Goal: Task Accomplishment & Management: Use online tool/utility

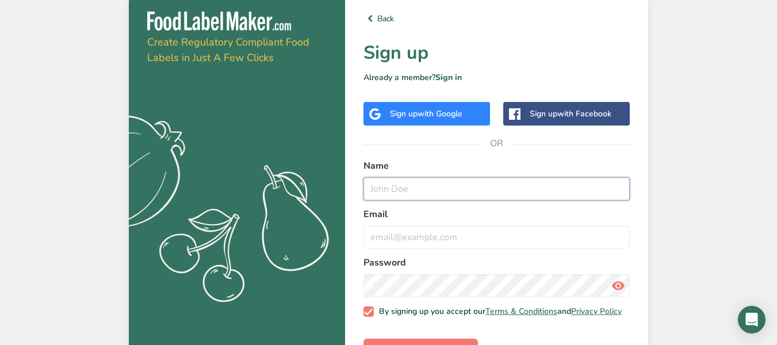
click at [387, 192] on input "text" at bounding box center [497, 188] width 266 height 23
click at [442, 81] on link "Sign in" at bounding box center [449, 77] width 26 height 11
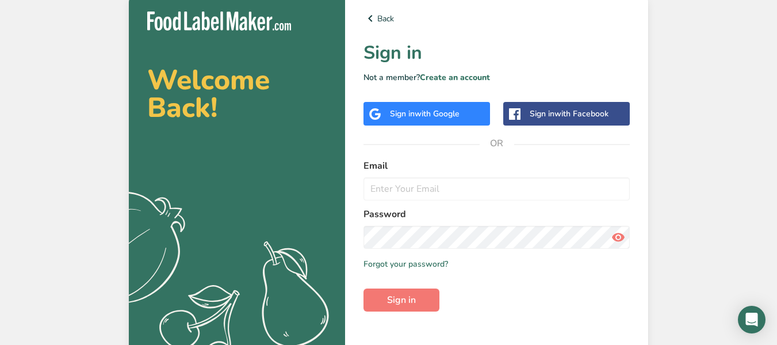
click at [400, 211] on label "Password" at bounding box center [497, 214] width 266 height 14
click at [414, 186] on input "email" at bounding box center [497, 188] width 266 height 23
type input "info@praline-toi.com"
click at [401, 303] on span "Sign in" at bounding box center [401, 300] width 29 height 14
click at [627, 233] on span at bounding box center [618, 237] width 23 height 23
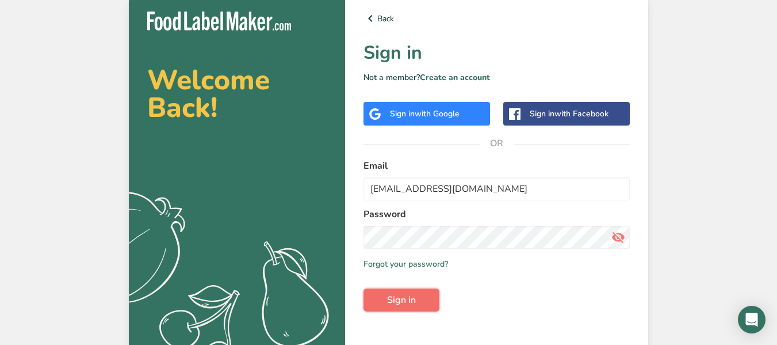
click at [428, 306] on button "Sign in" at bounding box center [402, 299] width 76 height 23
click at [249, 38] on div "Welcome Back! .a{fill:#f5f3ed;}" at bounding box center [237, 184] width 216 height 383
click at [250, 38] on div "Welcome Back! .a{fill:#f5f3ed;}" at bounding box center [237, 184] width 216 height 383
click at [240, 12] on img at bounding box center [219, 21] width 144 height 19
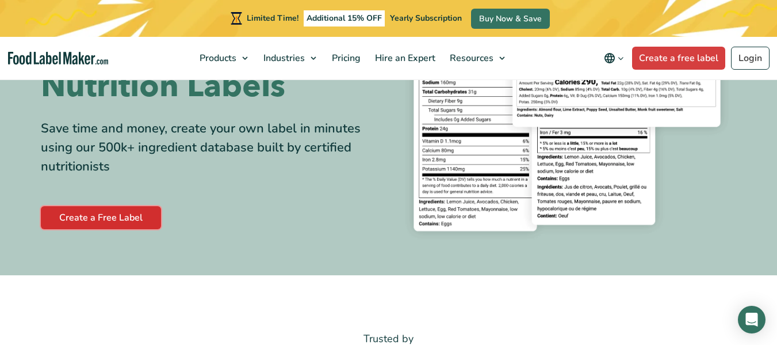
click at [104, 221] on link "Create a Free Label" at bounding box center [101, 217] width 120 height 23
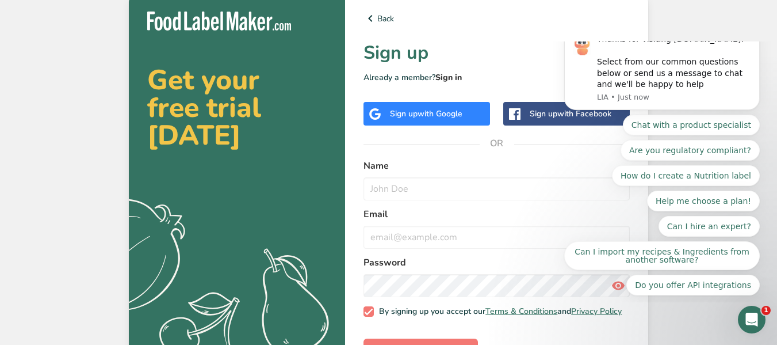
click at [442, 74] on link "Sign in" at bounding box center [449, 77] width 26 height 11
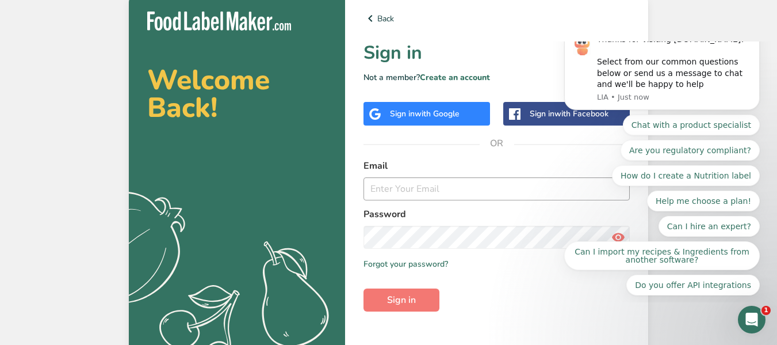
scroll to position [4, 0]
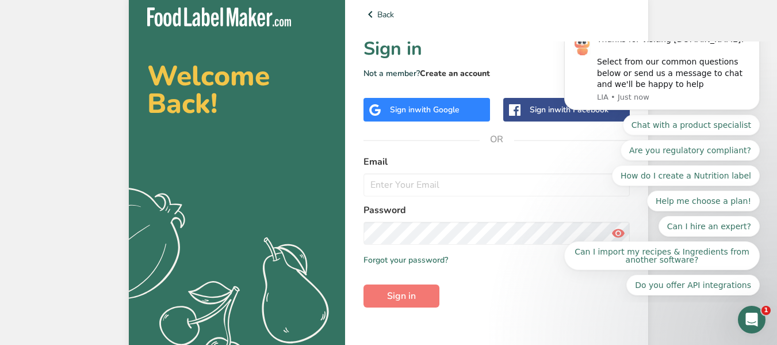
click at [442, 72] on link "Create an account" at bounding box center [455, 73] width 70 height 11
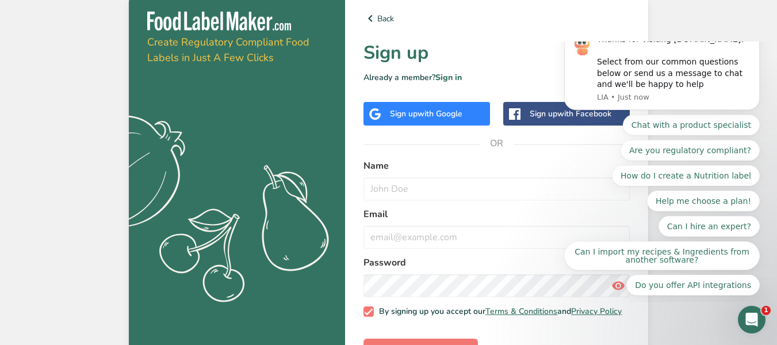
click at [760, 37] on button "Dismiss notification" at bounding box center [756, 29] width 15 height 15
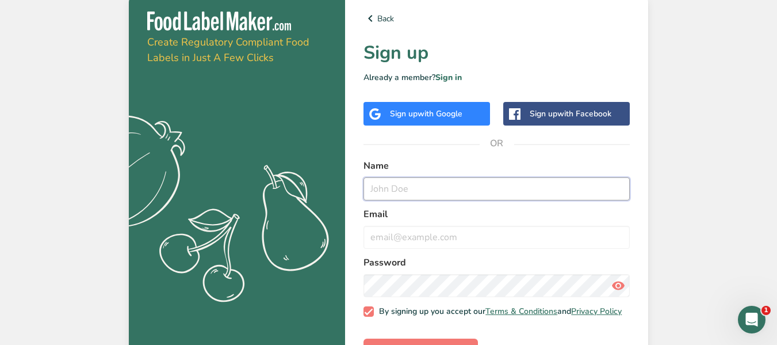
click at [463, 180] on input "text" at bounding box center [497, 188] width 266 height 23
type input "Kawnene Fidahoussen"
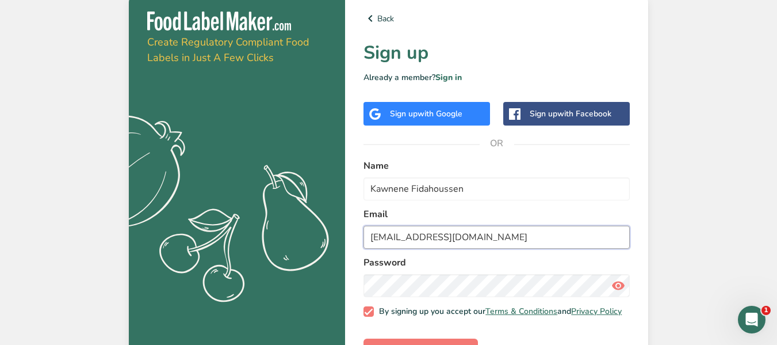
type input "info@praline-toi.com"
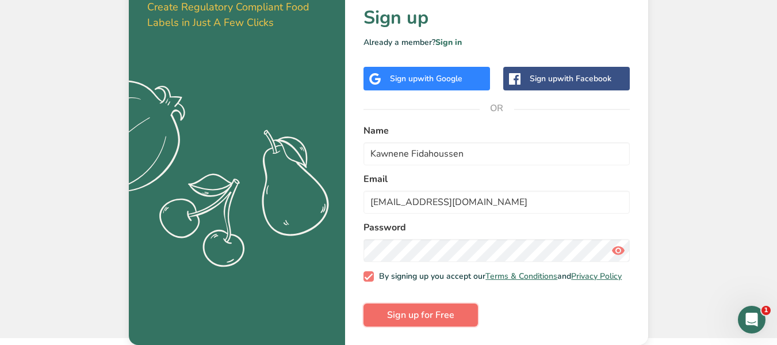
click at [421, 315] on span "Sign up for Free" at bounding box center [420, 315] width 67 height 14
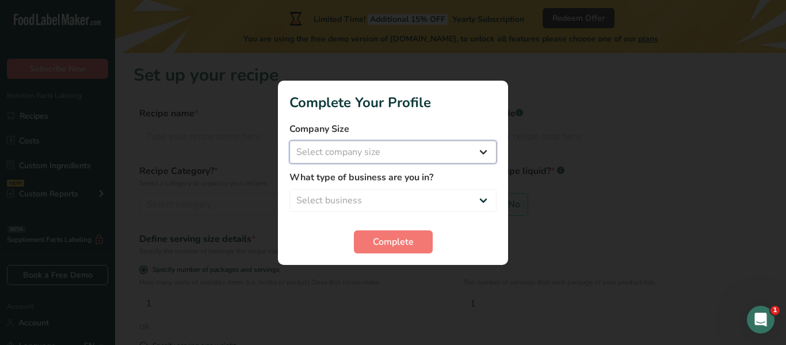
click at [364, 142] on select "Select company size Fewer than 10 Employees 10 to 50 Employees 51 to 500 Employ…" at bounding box center [392, 151] width 207 height 23
select select "1"
click at [289, 140] on select "Select company size Fewer than 10 Employees 10 to 50 Employees 51 to 500 Employ…" at bounding box center [392, 151] width 207 height 23
click at [339, 201] on select "Select business Packaged Food Manufacturer Restaurant & Cafe Bakery Meal Plans …" at bounding box center [392, 200] width 207 height 23
select select "8"
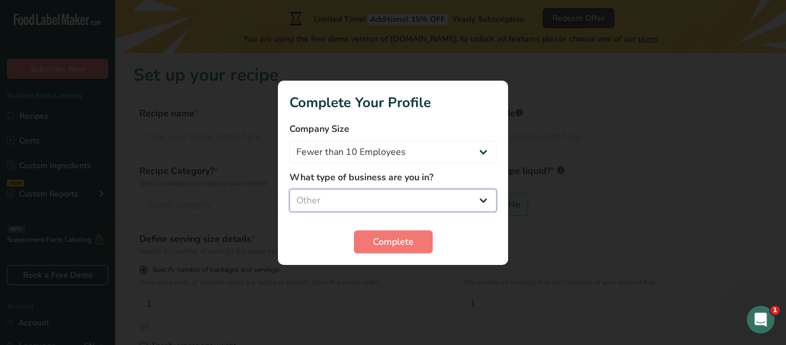
click at [289, 189] on select "Select business Packaged Food Manufacturer Restaurant & Cafe Bakery Meal Plans …" at bounding box center [392, 200] width 207 height 23
click at [368, 245] on button "Complete" at bounding box center [393, 241] width 79 height 23
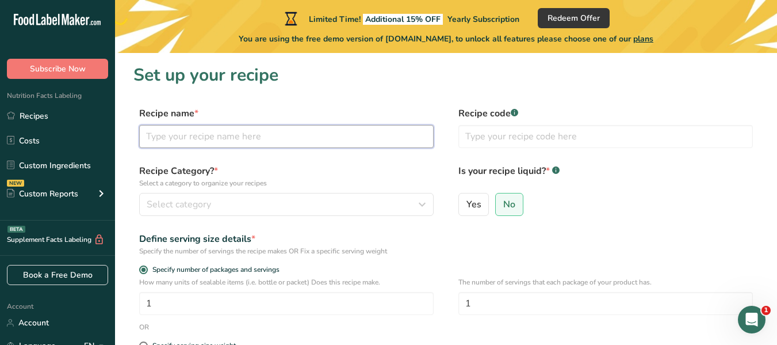
click at [280, 142] on input "text" at bounding box center [286, 136] width 295 height 23
type input "Tartinade Pistache Croquante - Praline-toi"
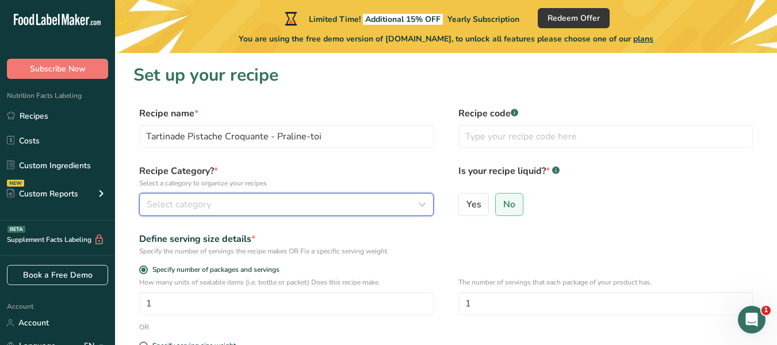
click at [272, 204] on div "Select category" at bounding box center [283, 204] width 273 height 14
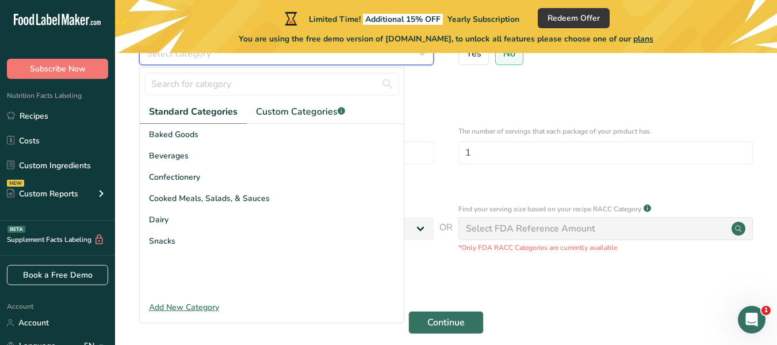
scroll to position [161, 0]
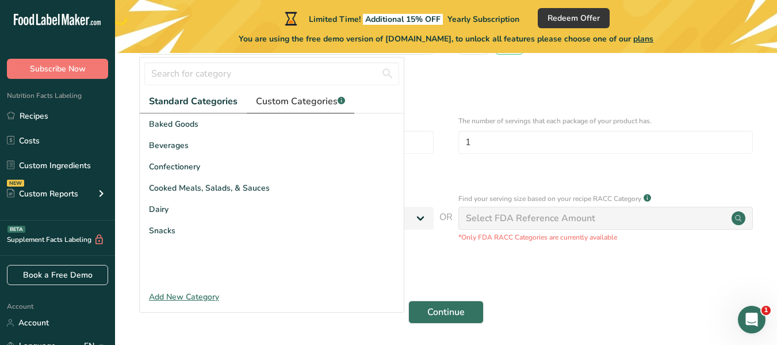
click at [273, 107] on span "Custom Categories .a-a{fill:#347362;}.b-a{fill:#fff;}" at bounding box center [300, 101] width 89 height 14
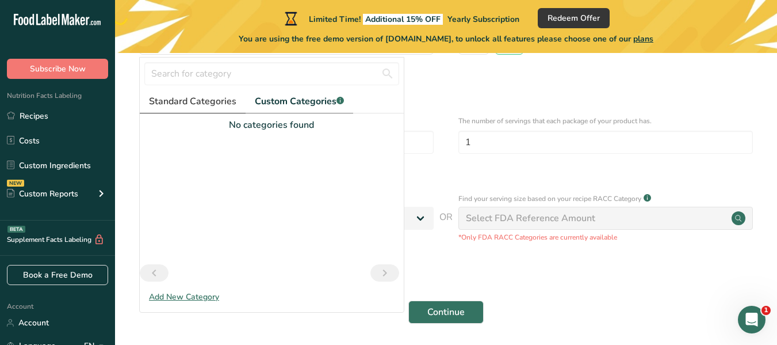
click at [203, 108] on link "Standard Categories" at bounding box center [193, 102] width 106 height 24
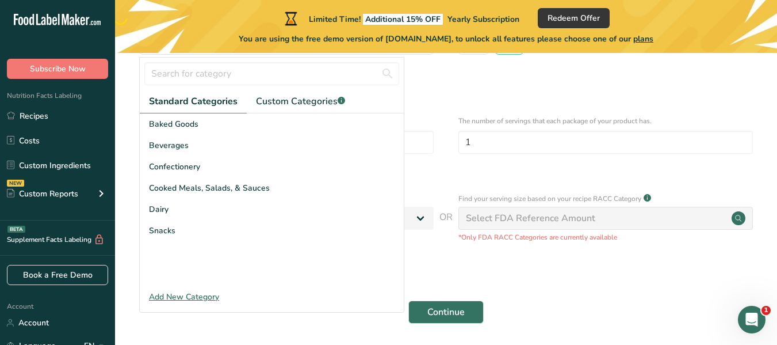
click at [195, 300] on div "Add New Category" at bounding box center [272, 297] width 264 height 12
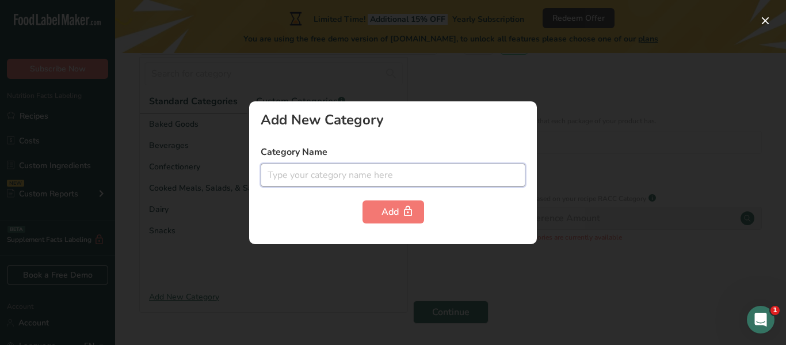
click at [346, 183] on input "text" at bounding box center [393, 174] width 265 height 23
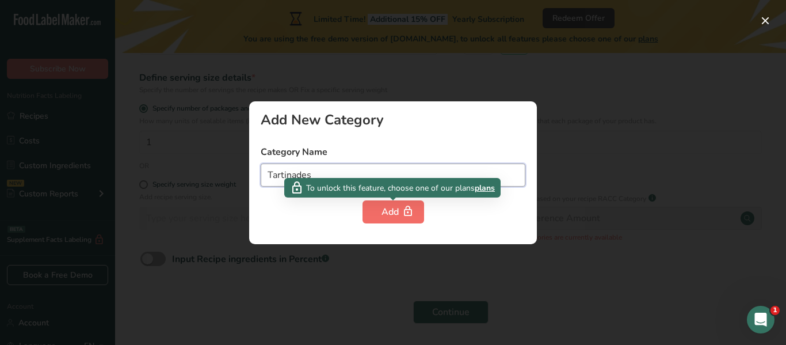
type input "Tartinades"
click at [381, 211] on div "Add" at bounding box center [393, 212] width 24 height 14
drag, startPoint x: 381, startPoint y: 211, endPoint x: 577, endPoint y: 152, distance: 204.1
click at [577, 152] on div "Add New Category Category Name Tartinades Add" at bounding box center [393, 172] width 786 height 345
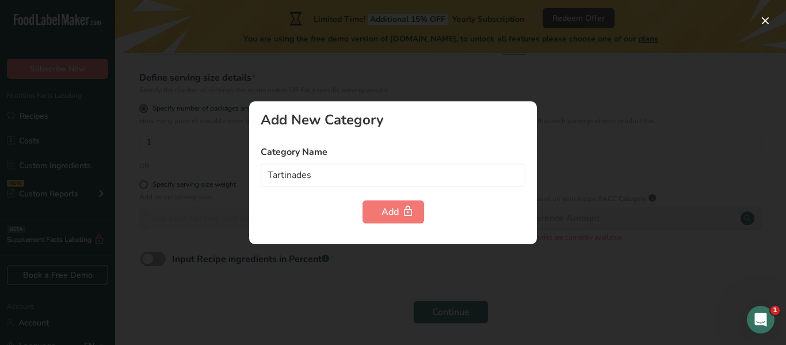
click at [578, 152] on div at bounding box center [393, 172] width 786 height 345
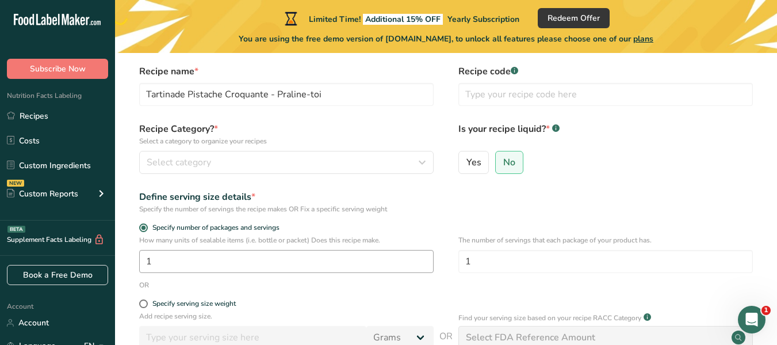
scroll to position [0, 0]
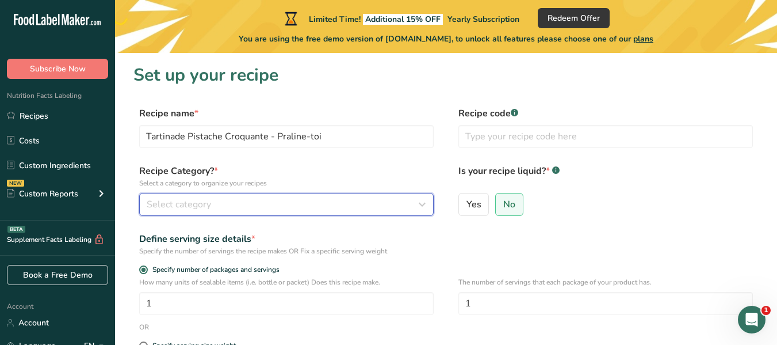
click at [344, 205] on div "Select category" at bounding box center [283, 204] width 273 height 14
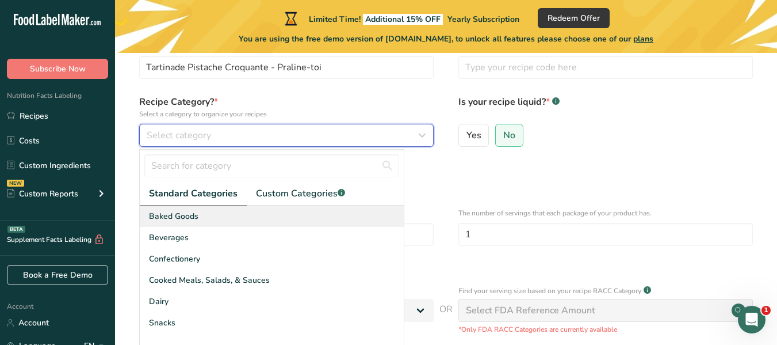
scroll to position [73, 0]
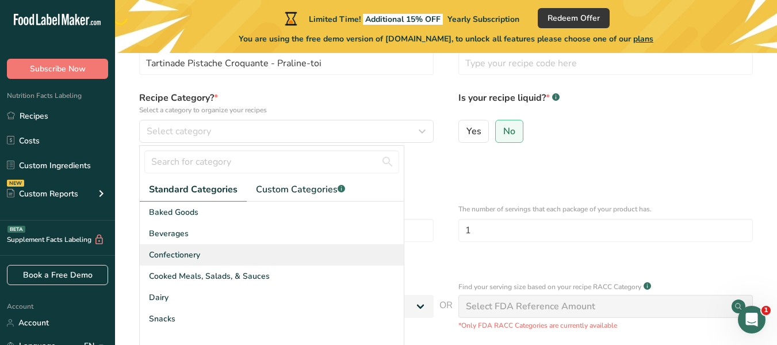
click at [253, 259] on div "Confectionery" at bounding box center [272, 254] width 264 height 21
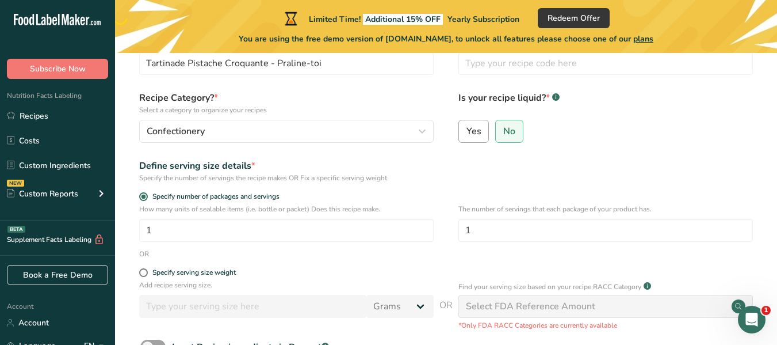
click at [475, 134] on span "Yes" at bounding box center [474, 131] width 15 height 12
click at [467, 134] on input "Yes" at bounding box center [462, 130] width 7 height 7
radio input "true"
radio input "false"
select select "22"
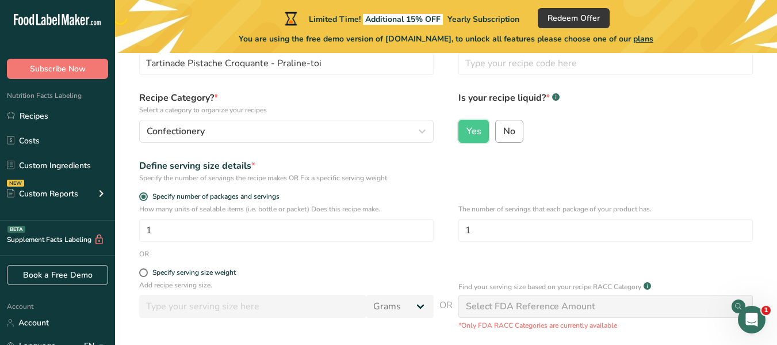
click at [506, 132] on span "No" at bounding box center [509, 131] width 12 height 12
click at [503, 132] on input "No" at bounding box center [499, 130] width 7 height 7
radio input "true"
radio input "false"
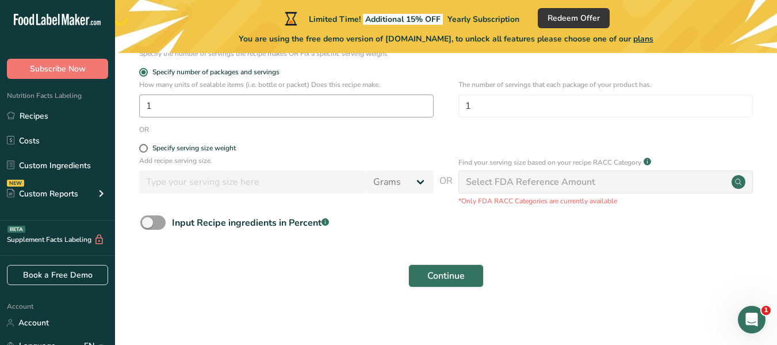
scroll to position [202, 0]
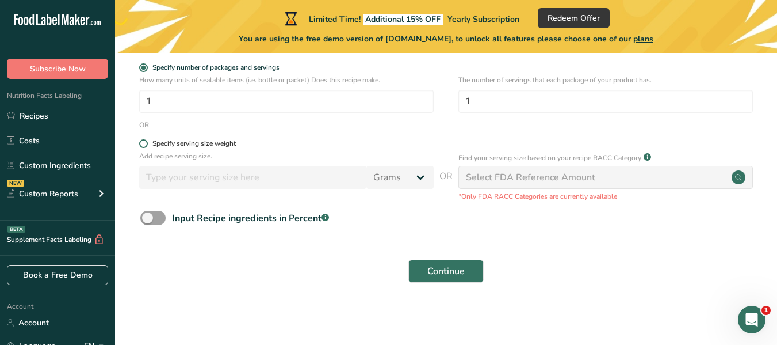
click at [217, 146] on div "Specify serving size weight" at bounding box center [193, 143] width 83 height 9
click at [147, 146] on input "Specify serving size weight" at bounding box center [142, 143] width 7 height 7
radio input "true"
radio input "false"
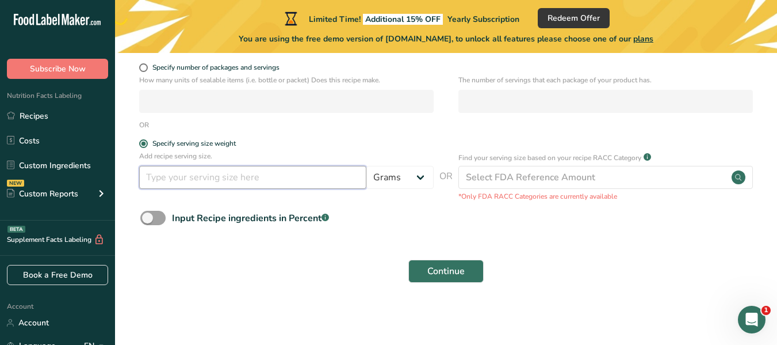
click at [212, 181] on input "number" at bounding box center [252, 177] width 227 height 23
type input "15"
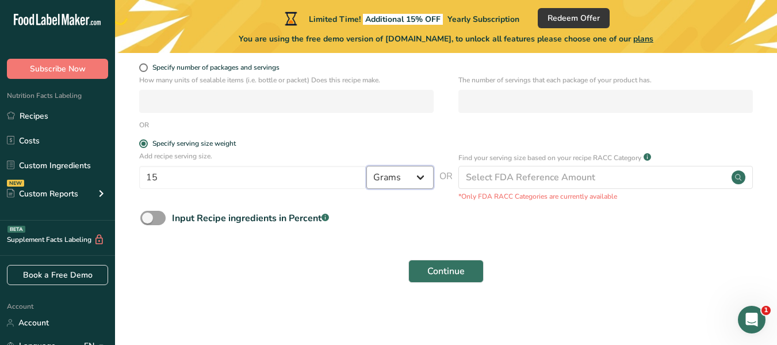
click at [403, 170] on select "Grams kg mg mcg lb oz l mL fl oz tbsp tsp cup qt gallon" at bounding box center [399, 177] width 67 height 23
click at [366, 166] on select "Grams kg mg mcg lb oz l mL fl oz tbsp tsp cup qt gallon" at bounding box center [399, 177] width 67 height 23
click at [457, 262] on button "Continue" at bounding box center [445, 270] width 75 height 23
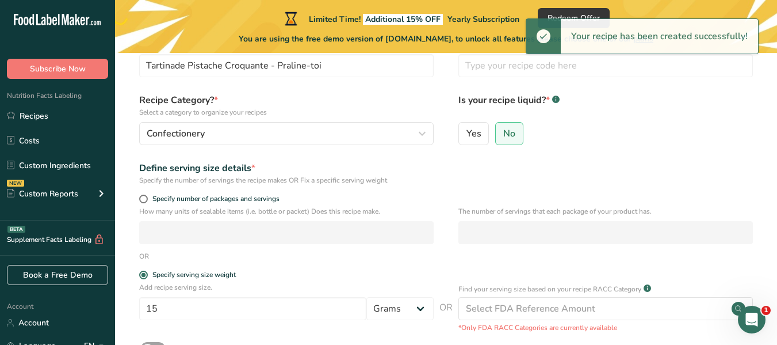
scroll to position [0, 0]
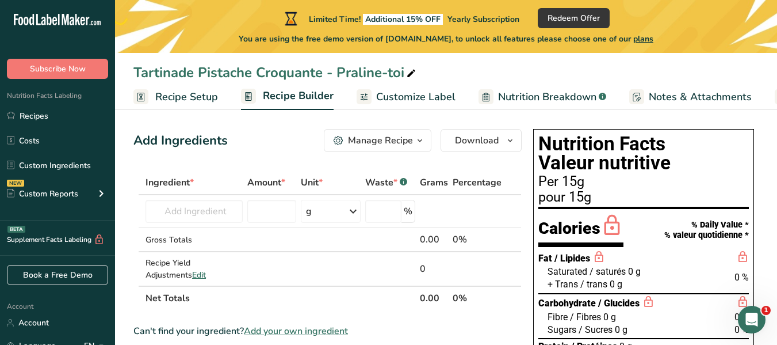
scroll to position [12, 0]
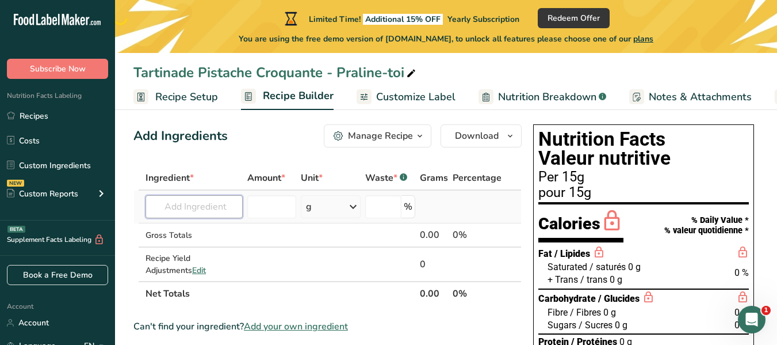
click at [223, 210] on input "text" at bounding box center [194, 206] width 97 height 23
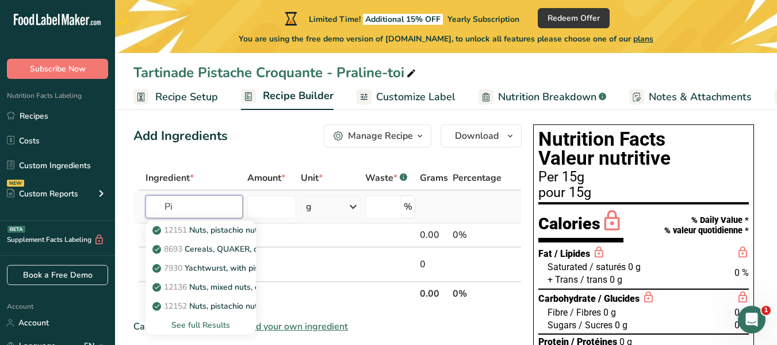
type input "P"
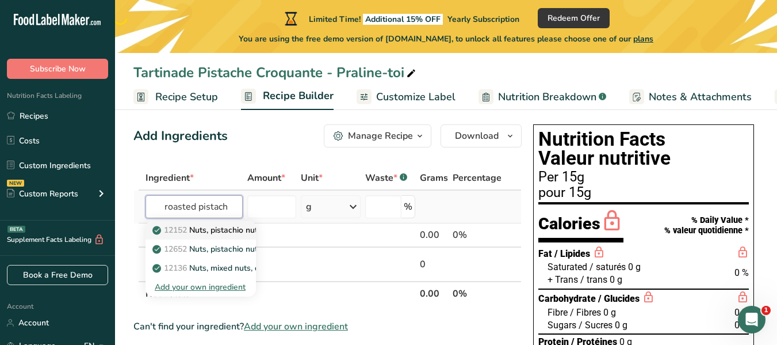
type input "roasted pistach"
click at [224, 231] on p "12152 Nuts, pistachio nuts, dry roasted, without salt added" at bounding box center [268, 230] width 227 height 12
type input "Nuts, pistachio nuts, dry roasted, without salt added"
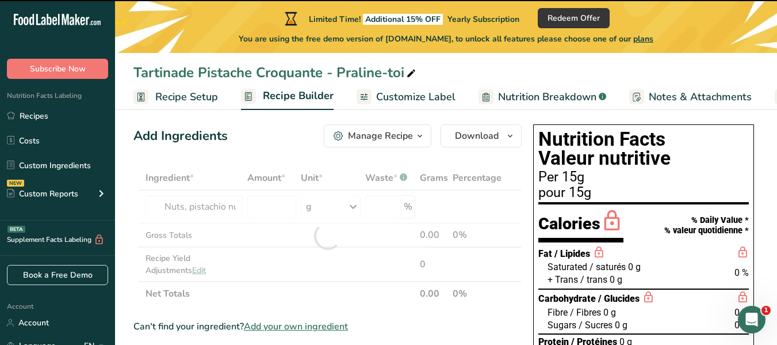
type input "0"
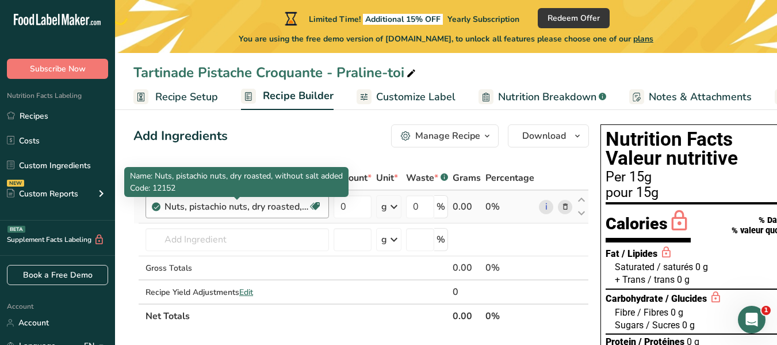
click at [222, 211] on div "Nuts, pistachio nuts, dry roasted, without salt added" at bounding box center [237, 207] width 144 height 14
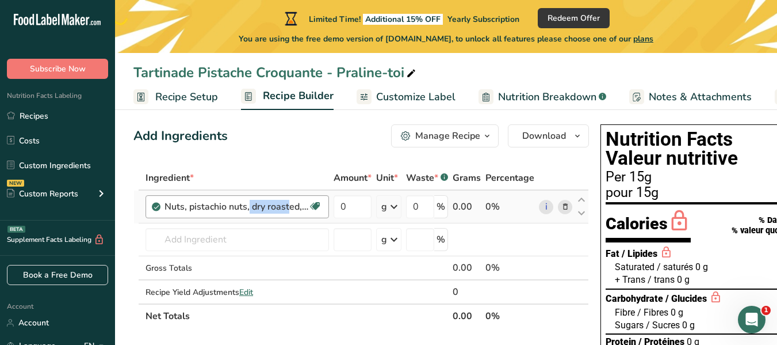
click at [222, 211] on div "Nuts, pistachio nuts, dry roasted, without salt added" at bounding box center [237, 207] width 144 height 14
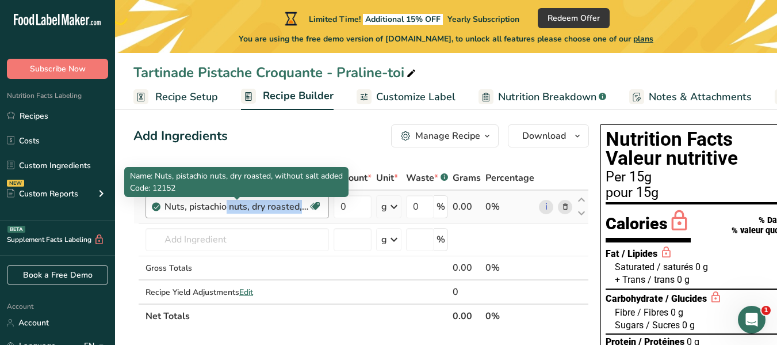
click at [222, 211] on div "Nuts, pistachio nuts, dry roasted, without salt added" at bounding box center [237, 207] width 144 height 14
click at [220, 207] on div "Nuts, pistachio nuts, dry roasted, without salt added" at bounding box center [237, 207] width 144 height 14
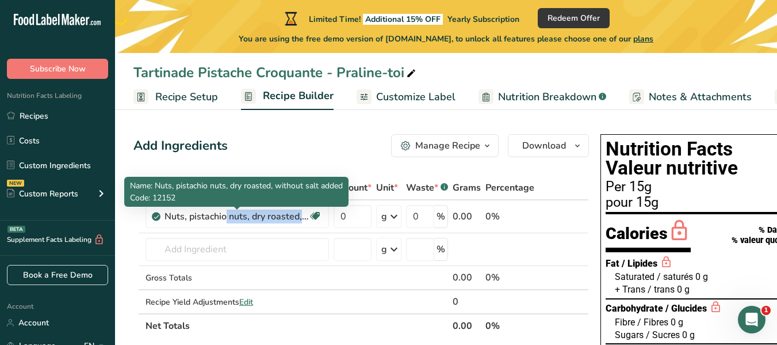
scroll to position [0, 0]
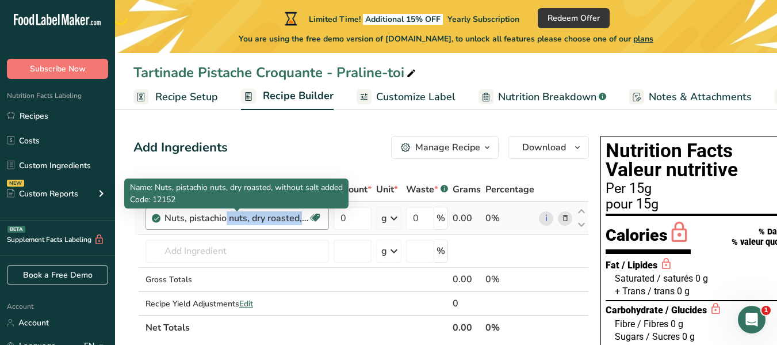
click at [297, 223] on div "Nuts, pistachio nuts, dry roasted, without salt added" at bounding box center [237, 218] width 144 height 14
click at [297, 221] on div "Nuts, pistachio nuts, dry roasted, without salt added" at bounding box center [237, 218] width 144 height 14
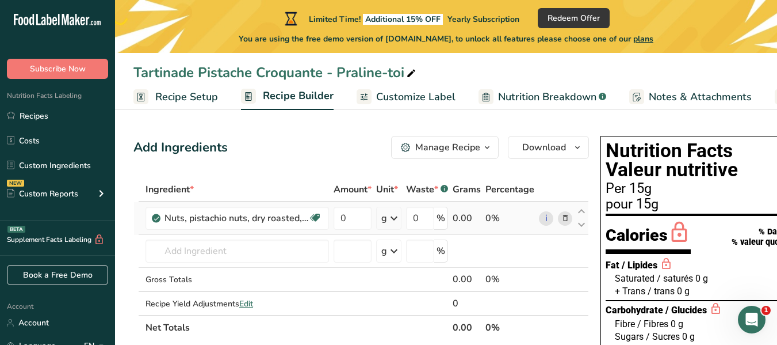
click at [564, 219] on icon at bounding box center [566, 218] width 8 height 12
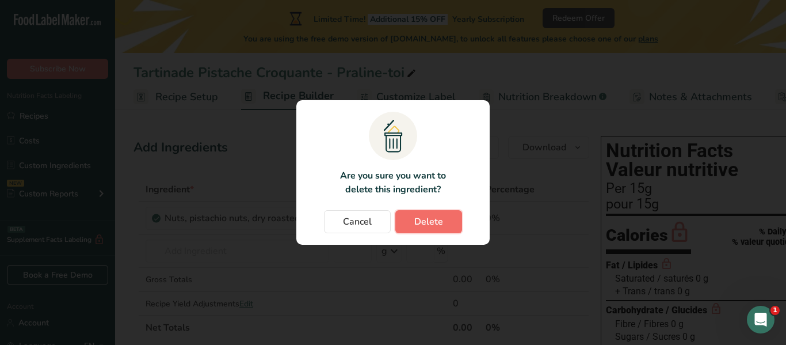
click at [414, 222] on span "Delete" at bounding box center [428, 222] width 29 height 14
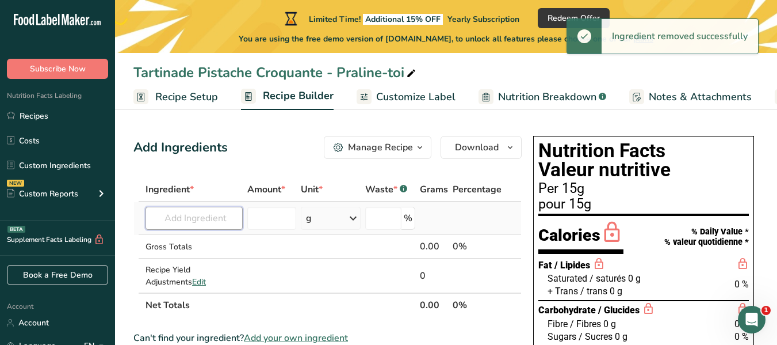
click at [197, 221] on input "text" at bounding box center [194, 218] width 97 height 23
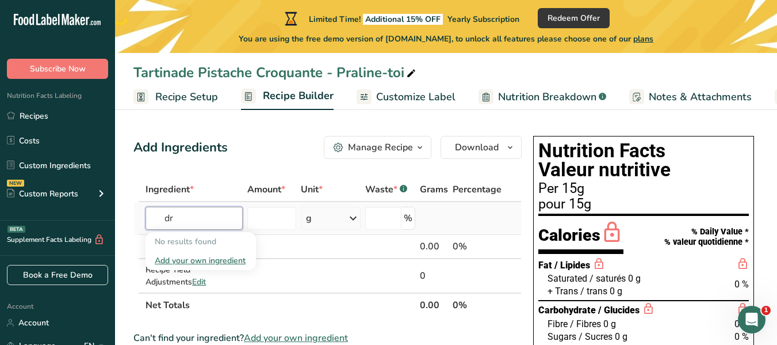
type input "d"
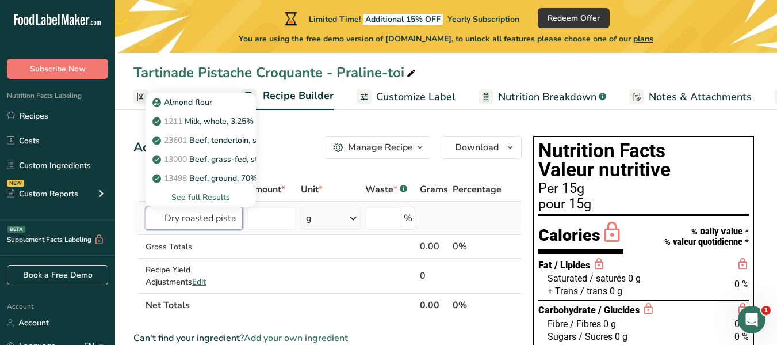
scroll to position [0, 1]
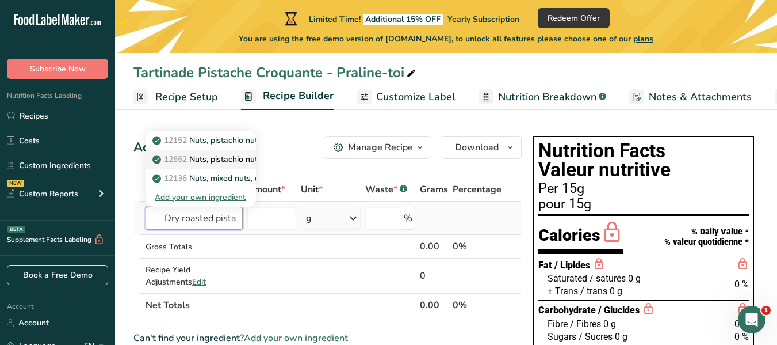
type input "Dry roasted pista"
click at [211, 154] on p "12652 Nuts, pistachio nuts, dry roasted, with salt added" at bounding box center [262, 159] width 215 height 12
type input "Nuts, pistachio nuts, dry roasted, with salt added"
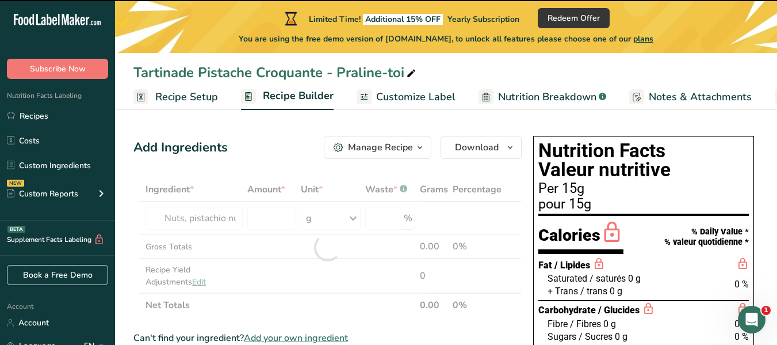
type input "0"
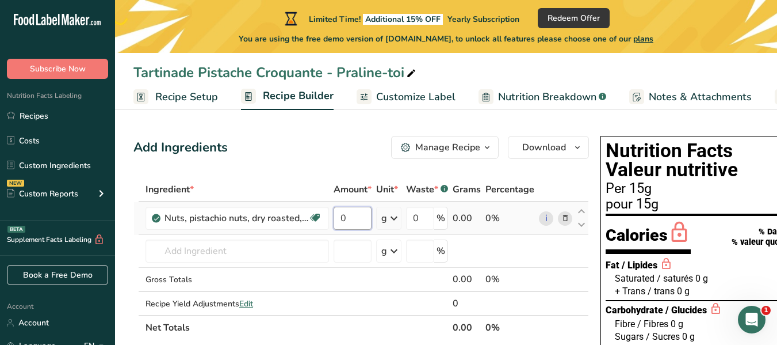
click at [349, 217] on input "0" at bounding box center [353, 218] width 38 height 23
click at [394, 219] on div "Ingredient * Amount * Unit * Waste * .a-a{fill:#347362;}.b-a{fill:#fff;} Grams …" at bounding box center [361, 258] width 456 height 162
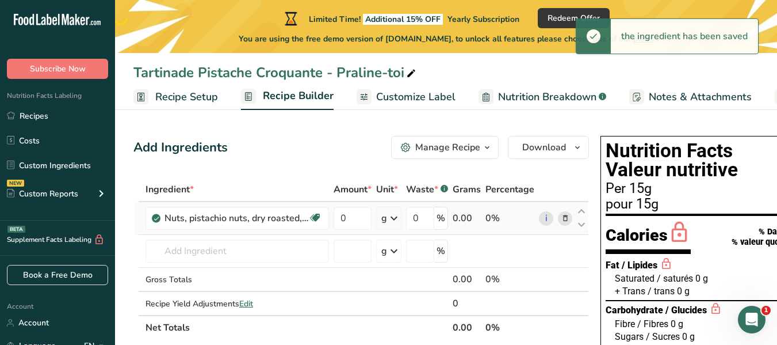
click at [396, 219] on icon at bounding box center [394, 218] width 14 height 21
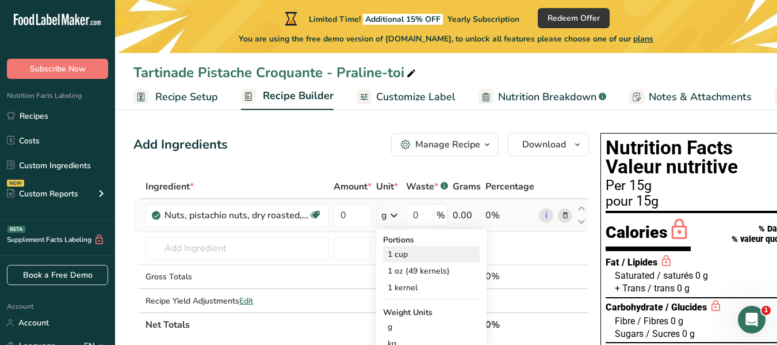
scroll to position [4, 0]
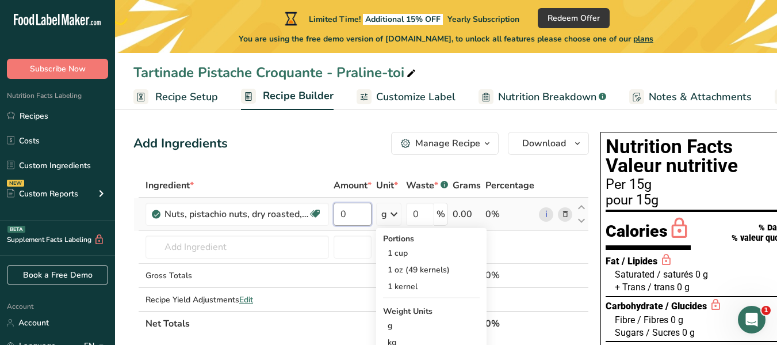
click at [356, 221] on input "0" at bounding box center [353, 214] width 38 height 23
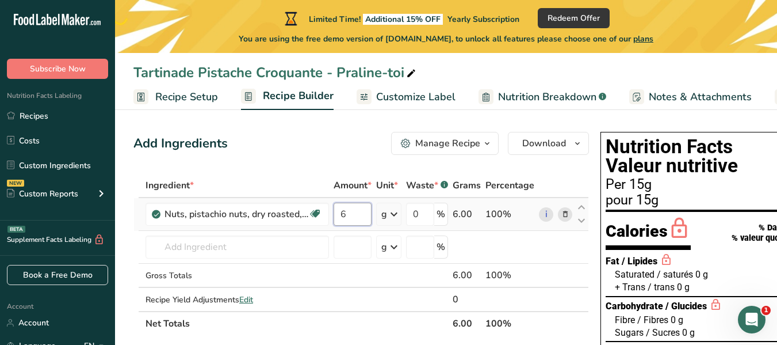
type input "60"
type input "6"
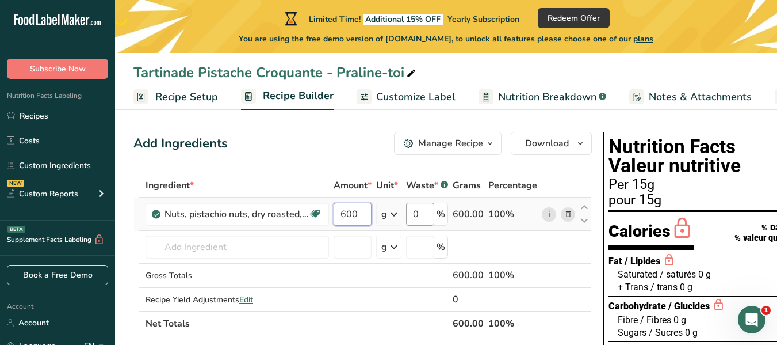
type input "600"
click at [418, 215] on div "Ingredient * Amount * Unit * Waste * .a-a{fill:#347362;}.b-a{fill:#fff;} Grams …" at bounding box center [362, 254] width 459 height 162
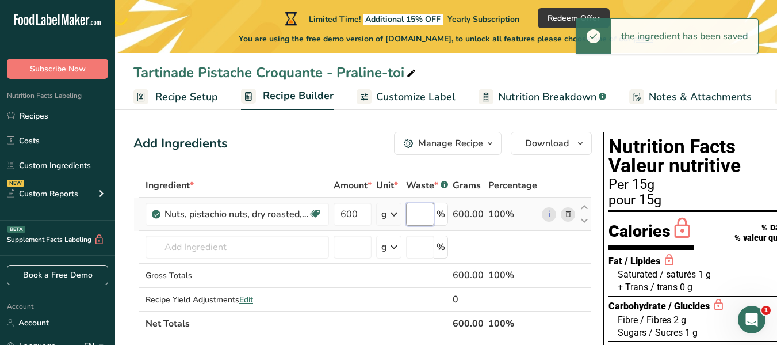
type input "2"
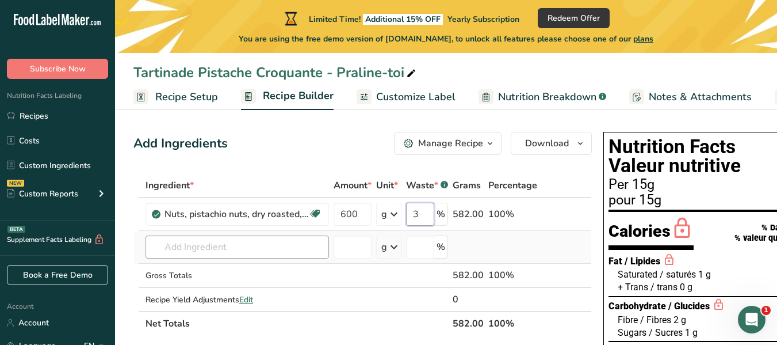
type input "3"
click at [232, 257] on div "Ingredient * Amount * Unit * Waste * .a-a{fill:#347362;}.b-a{fill:#fff;} Grams …" at bounding box center [362, 254] width 459 height 162
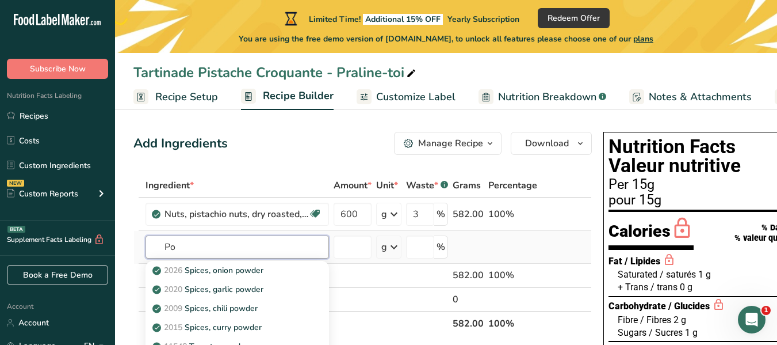
type input "P"
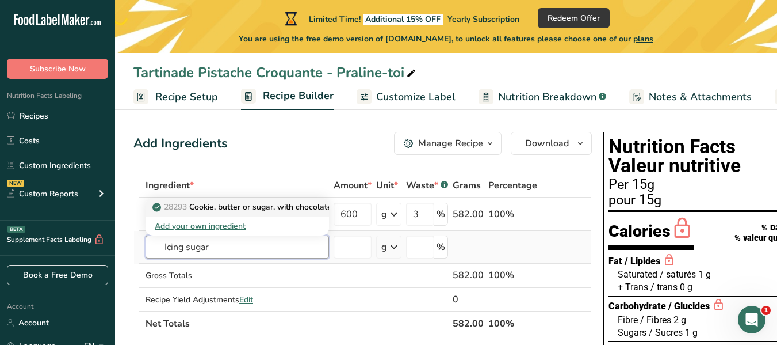
type input "Icing sugar"
click at [234, 208] on p "28293 Cookie, butter or sugar, with chocolate icing or filling" at bounding box center [269, 207] width 228 height 12
type input "Cookie, butter or sugar, with chocolate icing or filling"
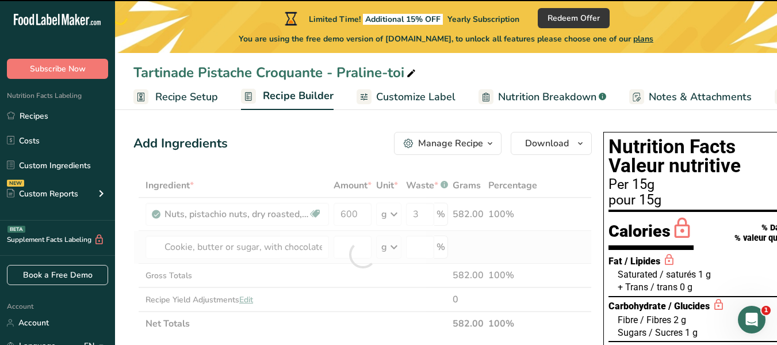
type input "0"
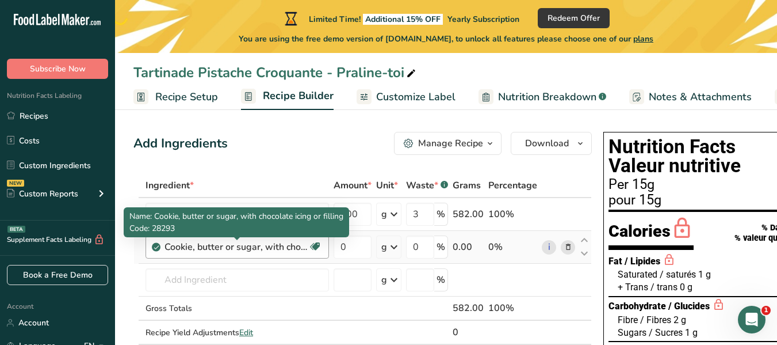
click at [245, 245] on div "Cookie, butter or sugar, with chocolate icing or filling" at bounding box center [237, 247] width 144 height 14
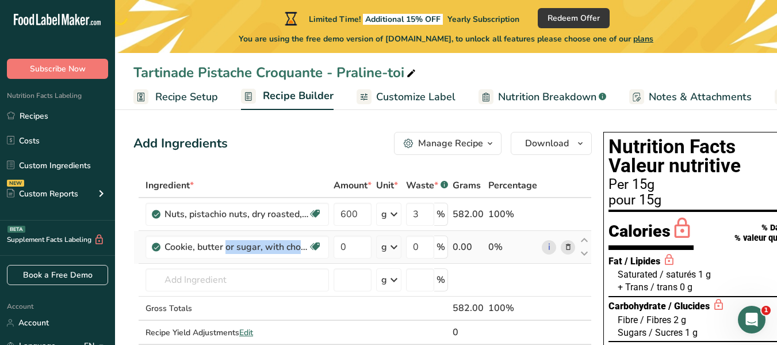
click at [571, 245] on span at bounding box center [569, 247] width 14 height 14
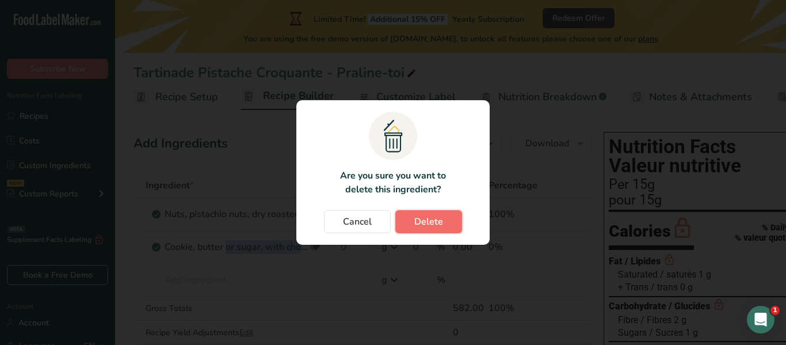
click at [415, 227] on span "Delete" at bounding box center [428, 222] width 29 height 14
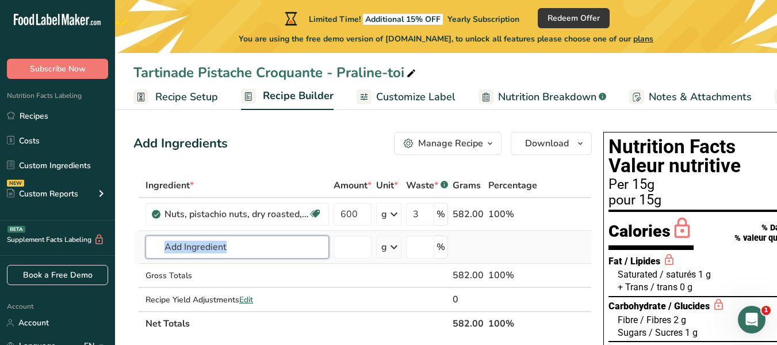
click at [306, 247] on input "text" at bounding box center [238, 246] width 184 height 23
type input "a"
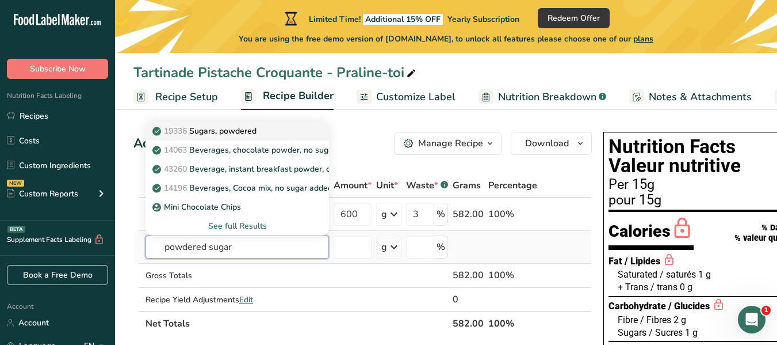
type input "powdered sugar"
click at [239, 131] on p "19336 Sugars, powdered" at bounding box center [206, 131] width 102 height 12
type input "Sugars, powdered"
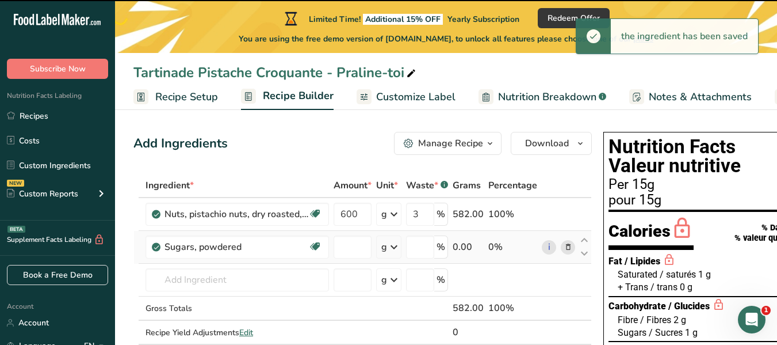
type input "0"
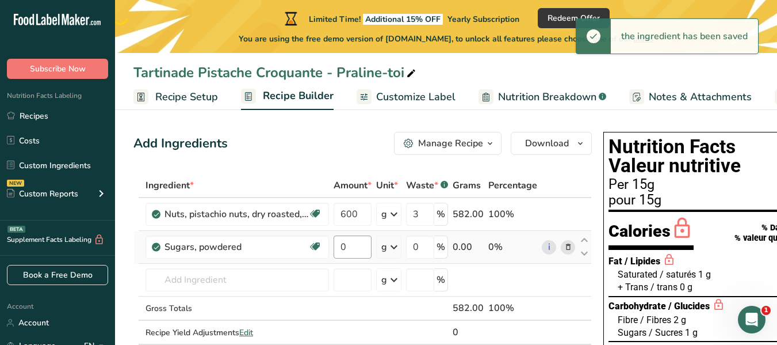
drag, startPoint x: 364, startPoint y: 262, endPoint x: 355, endPoint y: 243, distance: 20.9
click at [355, 243] on td "0" at bounding box center [352, 247] width 43 height 33
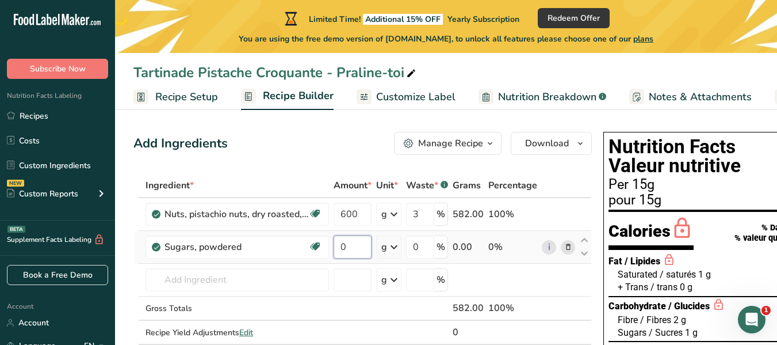
drag, startPoint x: 355, startPoint y: 243, endPoint x: 352, endPoint y: 255, distance: 13.1
click at [352, 255] on input "0" at bounding box center [353, 246] width 38 height 23
type input "1"
type input "240"
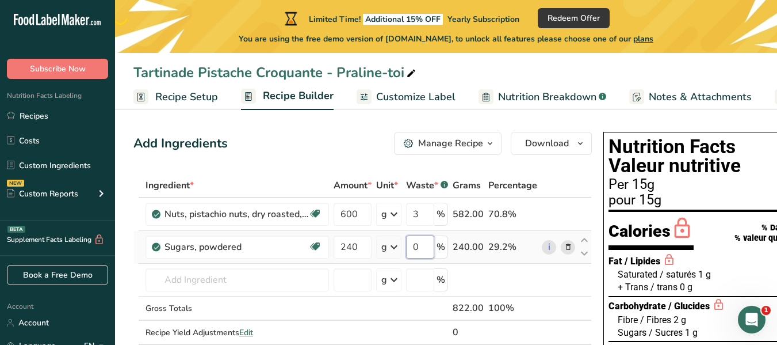
click at [427, 250] on div "Ingredient * Amount * Unit * Waste * .a-a{fill:#347362;}.b-a{fill:#fff;} Grams …" at bounding box center [362, 270] width 459 height 195
type input "3"
click at [425, 219] on div "Ingredient * Amount * Unit * Waste * .a-a{fill:#347362;}.b-a{fill:#fff;} Grams …" at bounding box center [362, 270] width 459 height 195
type input "2"
click at [424, 242] on div "Ingredient * Amount * Unit * Waste * .a-a{fill:#347362;}.b-a{fill:#fff;} Grams …" at bounding box center [362, 270] width 459 height 195
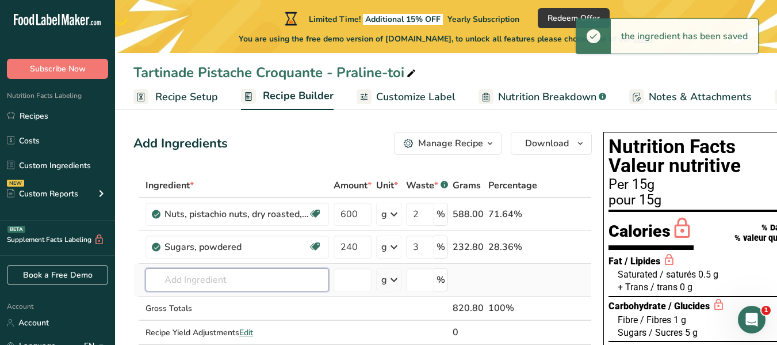
click at [189, 273] on div "Ingredient * Amount * Unit * Waste * .a-a{fill:#347362;}.b-a{fill:#fff;} Grams …" at bounding box center [362, 270] width 459 height 195
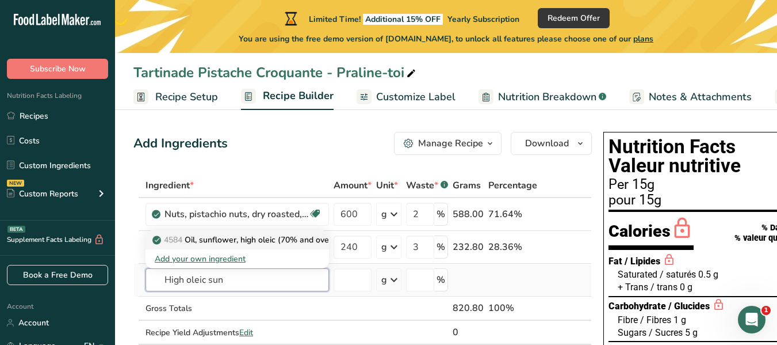
type input "High oleic sun"
click at [197, 243] on p "4584 Oil, sunflower, high oleic (70% and over)" at bounding box center [245, 240] width 180 height 12
type input "Oil, sunflower, high oleic (70% and over)"
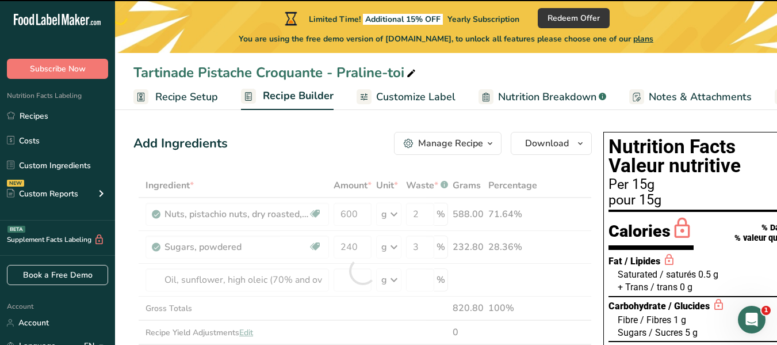
type input "0"
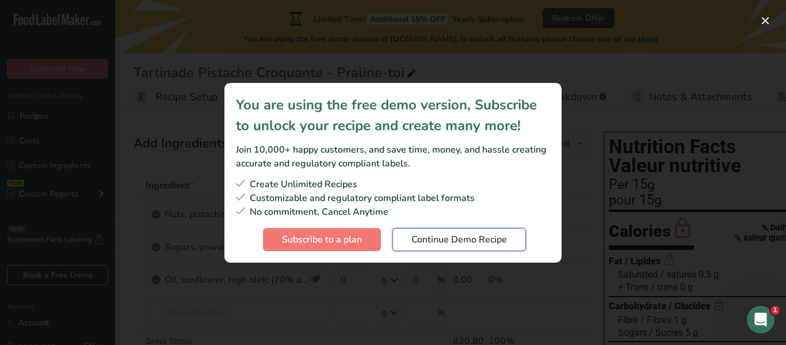
click at [485, 242] on span "Continue Demo Recipe" at bounding box center [459, 239] width 96 height 14
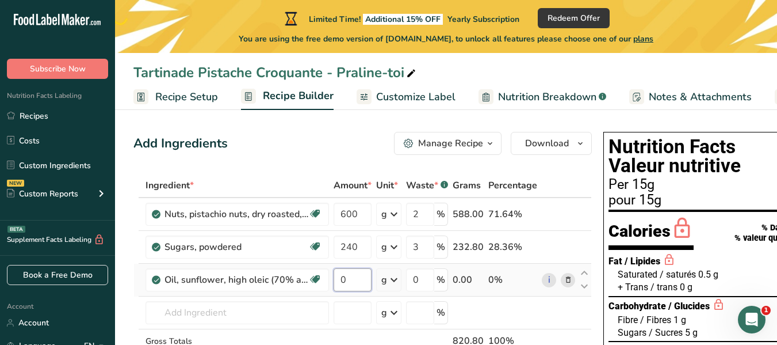
click at [350, 282] on input "0" at bounding box center [353, 279] width 38 height 23
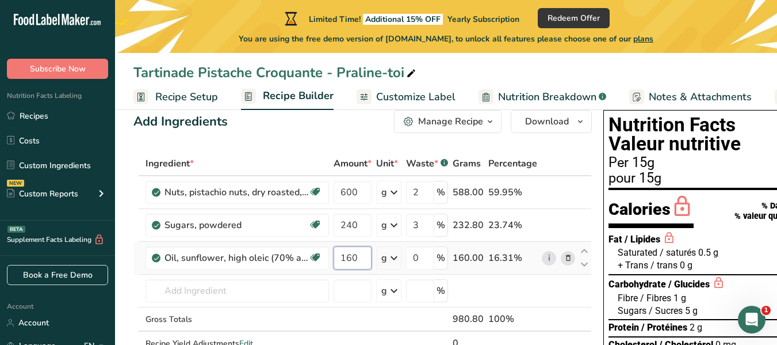
scroll to position [27, 0]
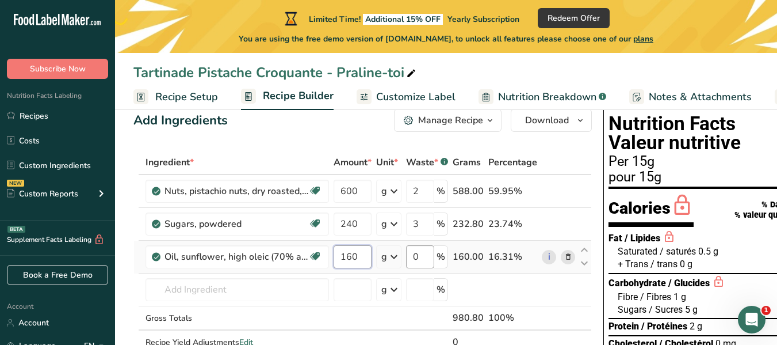
type input "160"
click at [415, 256] on div "Ingredient * Amount * Unit * Waste * .a-a{fill:#347362;}.b-a{fill:#fff;} Grams …" at bounding box center [362, 264] width 459 height 228
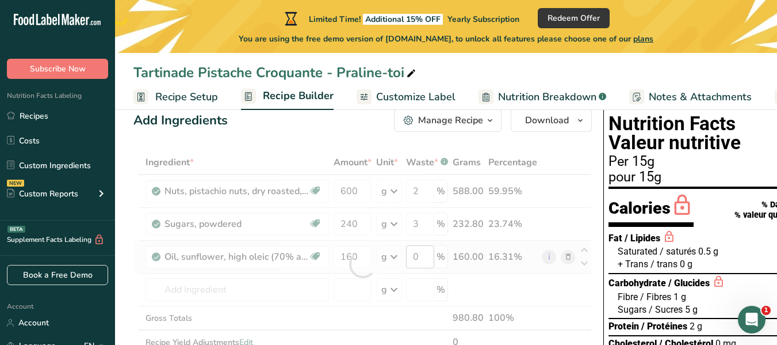
click at [415, 256] on div at bounding box center [362, 264] width 459 height 228
click at [425, 259] on input "0" at bounding box center [420, 256] width 28 height 23
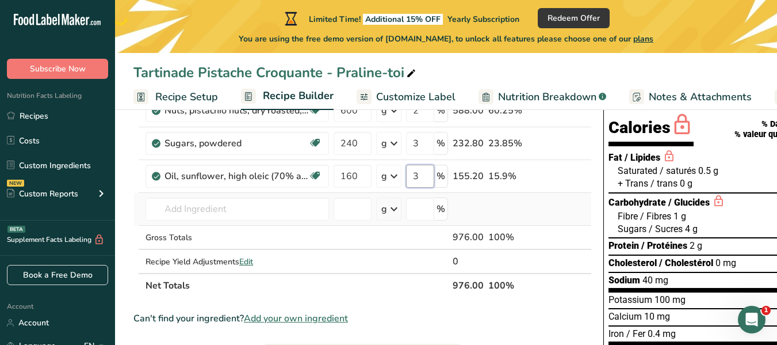
scroll to position [123, 0]
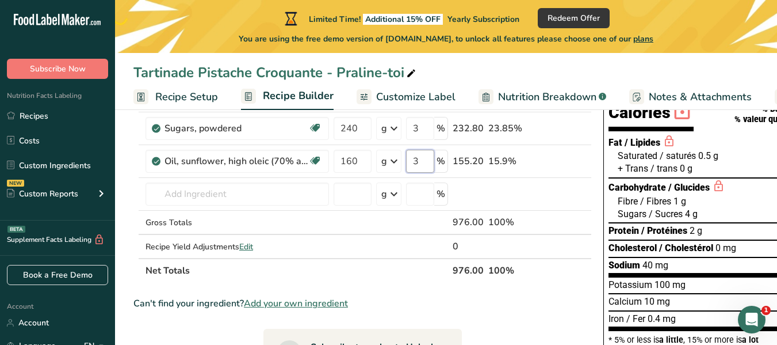
type input "3"
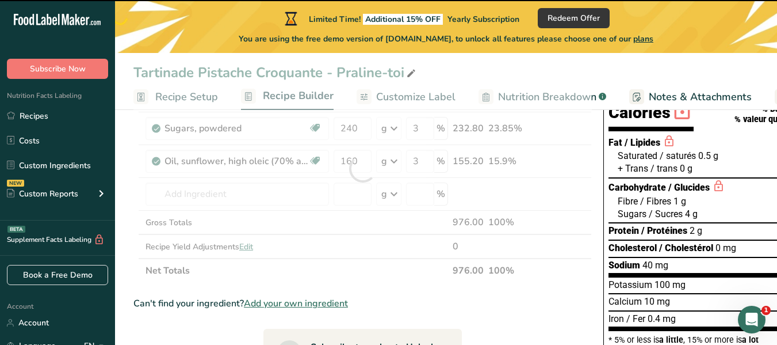
drag, startPoint x: 514, startPoint y: 330, endPoint x: 410, endPoint y: 296, distance: 109.2
click at [410, 296] on section "Ingredient * Amount * Unit * Waste * .a-a{fill:#347362;}.b-a{fill:#fff;} Grams …" at bounding box center [362, 323] width 459 height 536
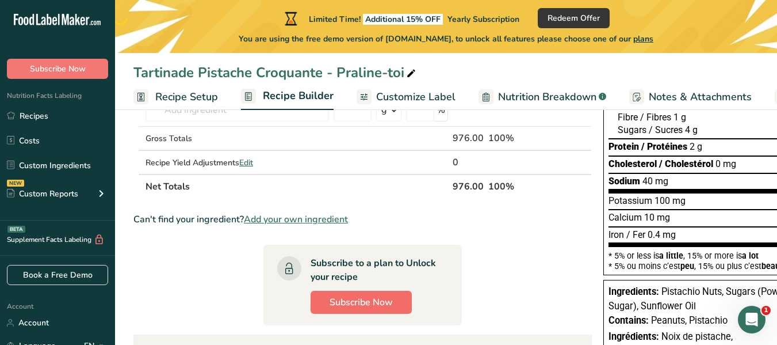
scroll to position [203, 0]
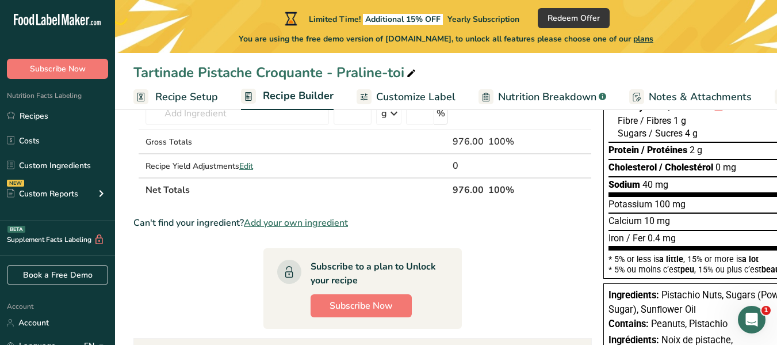
click at [312, 221] on span "Add your own ingredient" at bounding box center [296, 223] width 104 height 14
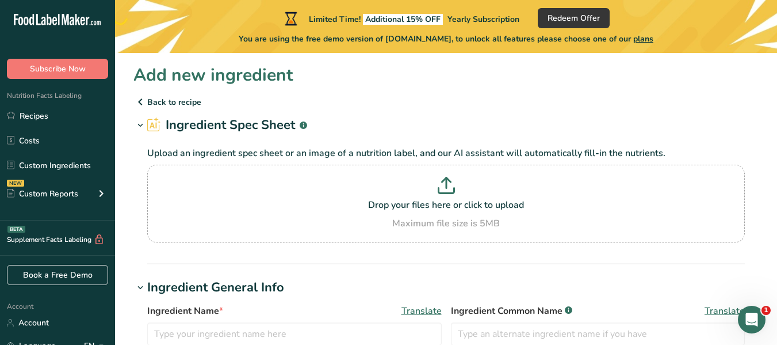
click at [155, 100] on p "Back to recipe" at bounding box center [445, 102] width 625 height 14
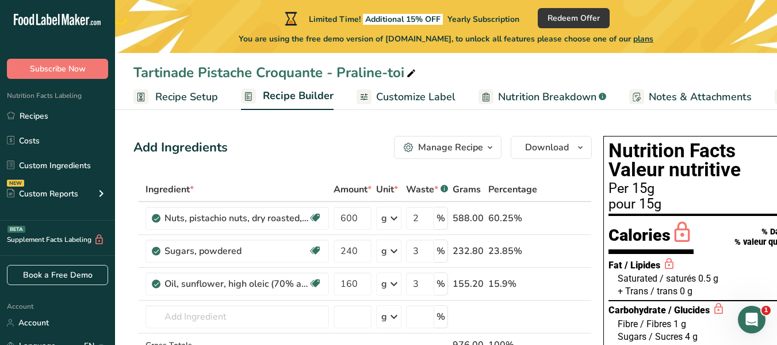
click at [418, 99] on span "Customize Label" at bounding box center [415, 97] width 79 height 16
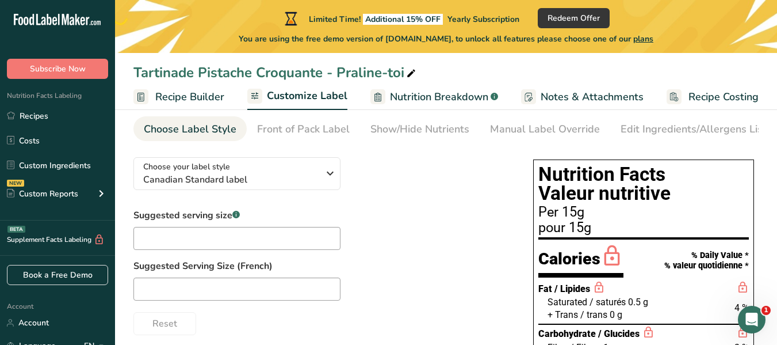
scroll to position [46, 0]
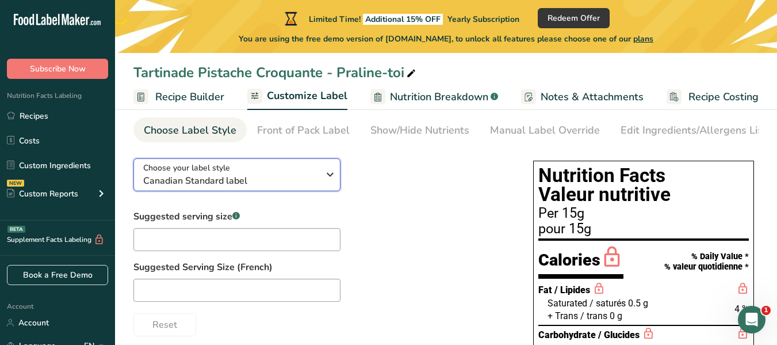
click at [265, 181] on span "Canadian Standard label" at bounding box center [230, 181] width 175 height 14
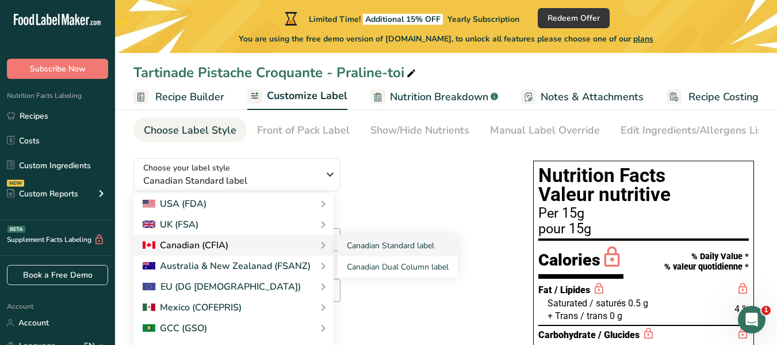
click at [235, 248] on div "Canadian (CFIA)" at bounding box center [234, 245] width 182 height 14
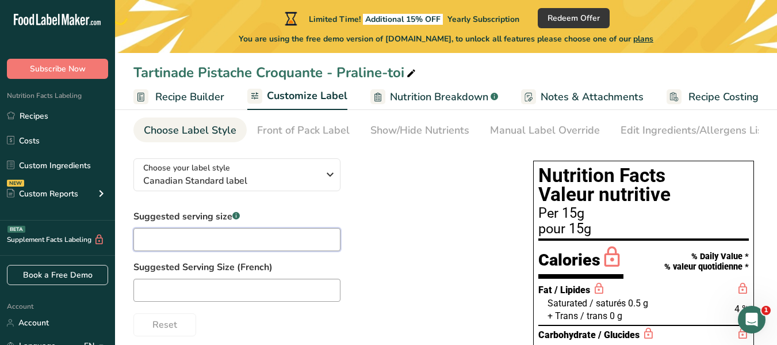
click at [235, 247] on input "text" at bounding box center [236, 239] width 207 height 23
type input "d"
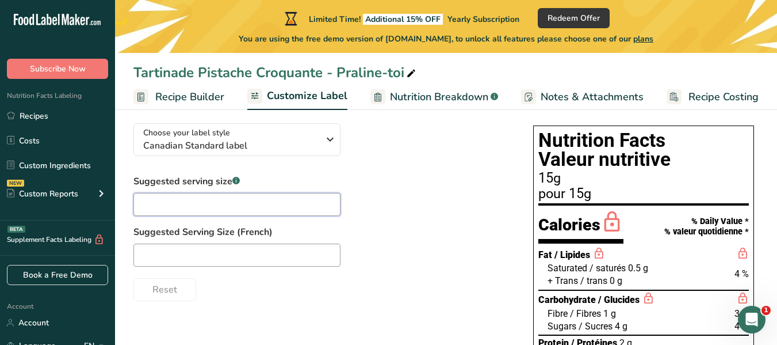
scroll to position [81, 0]
type input "P"
click at [228, 254] on input "text" at bounding box center [236, 255] width 207 height 23
type input "p"
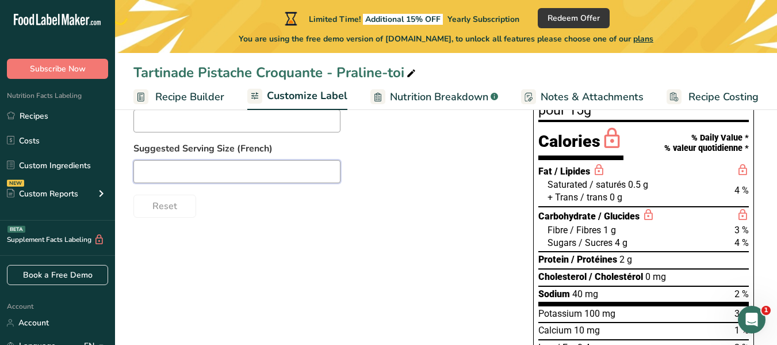
scroll to position [0, 0]
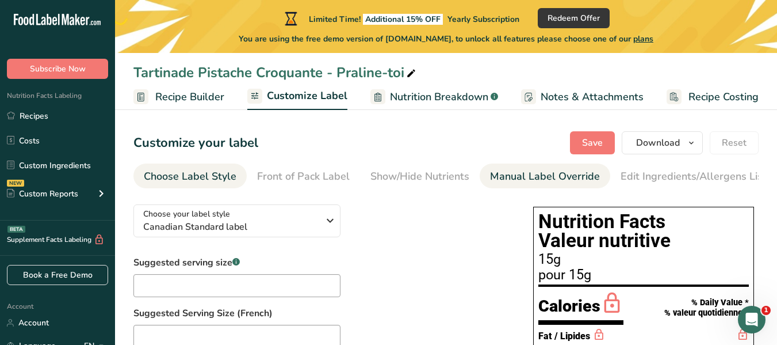
click at [490, 181] on div "Manual Label Override" at bounding box center [545, 177] width 110 height 16
type input "15g"
type input "pour 15g"
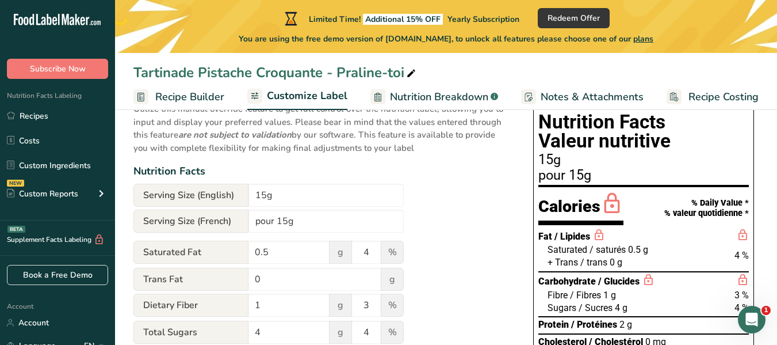
scroll to position [108, 0]
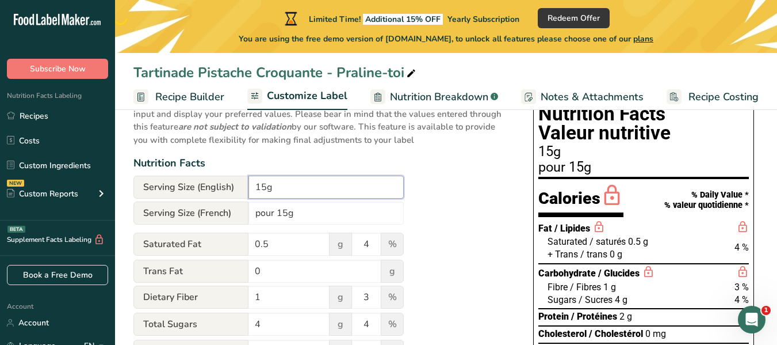
click at [282, 197] on input "15g" at bounding box center [326, 186] width 155 height 23
type input "1"
type input "Pour 1 c. à soupe (15g)"
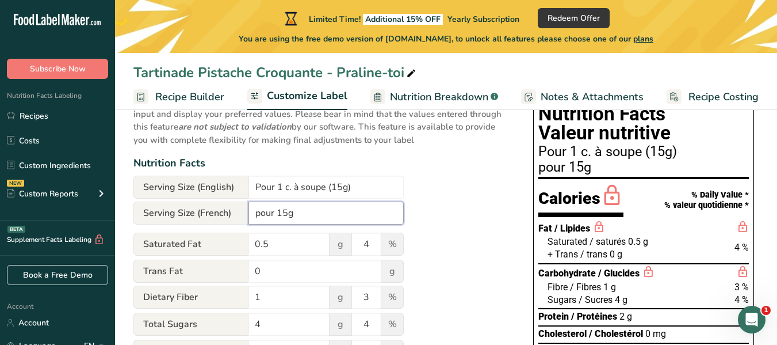
click at [280, 219] on input "pour 15g" at bounding box center [326, 212] width 155 height 23
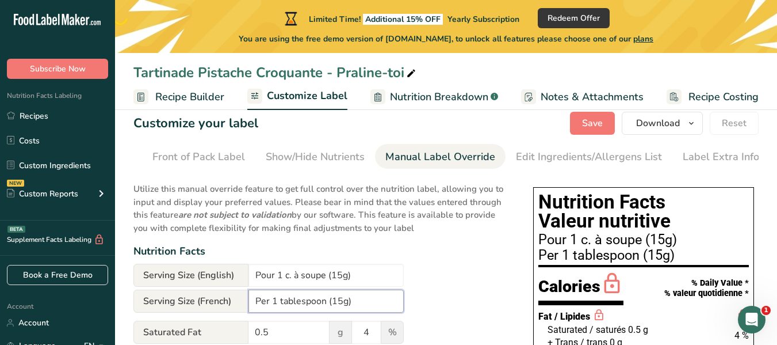
scroll to position [16, 0]
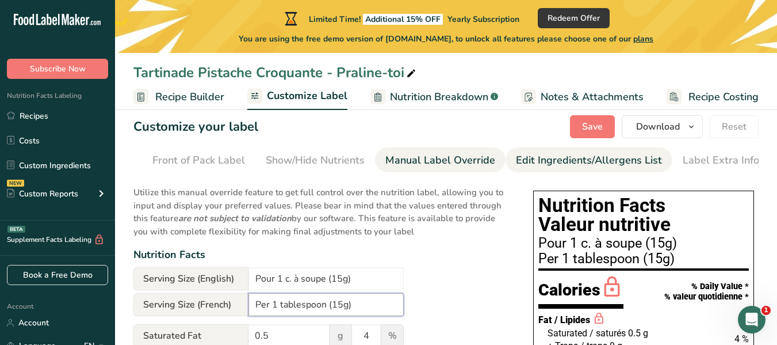
type input "Per 1 tablespoon (15g)"
click at [532, 158] on div "Edit Ingredients/Allergens List" at bounding box center [589, 160] width 146 height 16
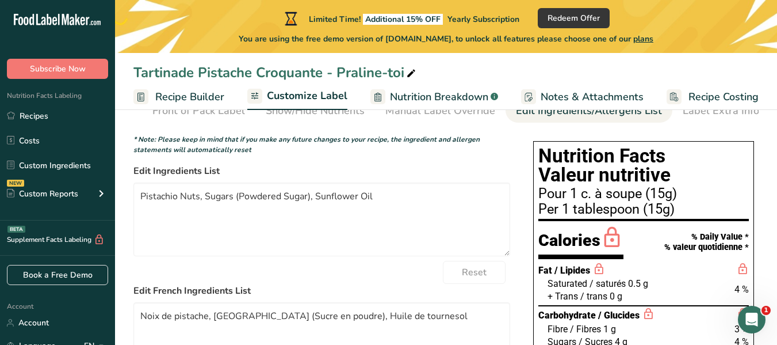
scroll to position [93, 0]
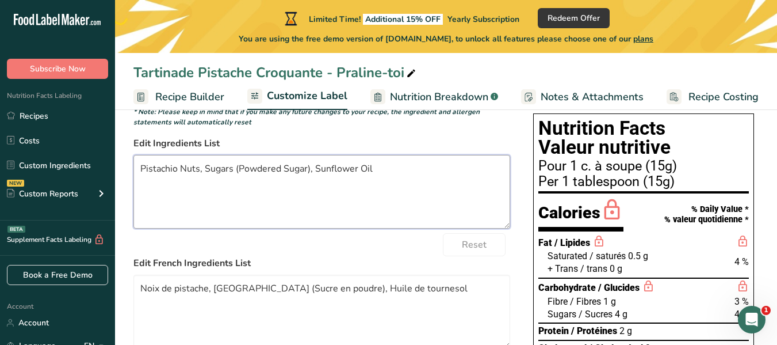
click at [356, 182] on textarea "Pistachio Nuts, Sugars (Powdered Sugar), Sunflower Oil" at bounding box center [321, 192] width 377 height 74
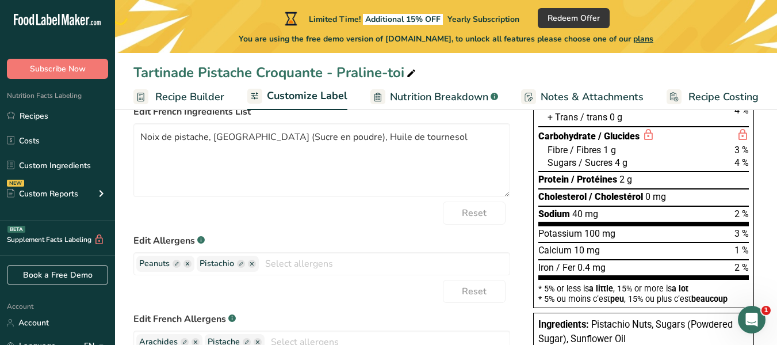
scroll to position [273, 0]
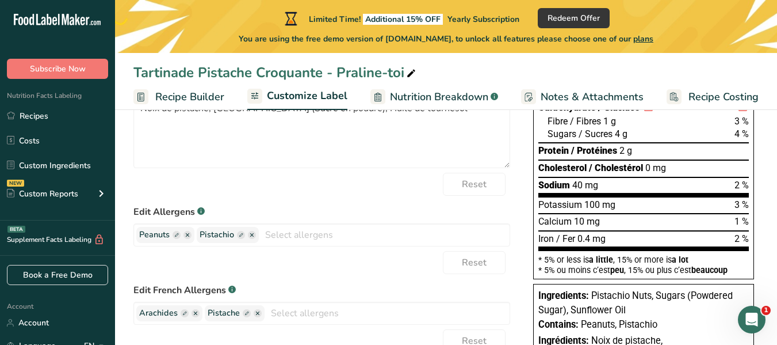
click at [353, 177] on div "Reset" at bounding box center [321, 184] width 377 height 23
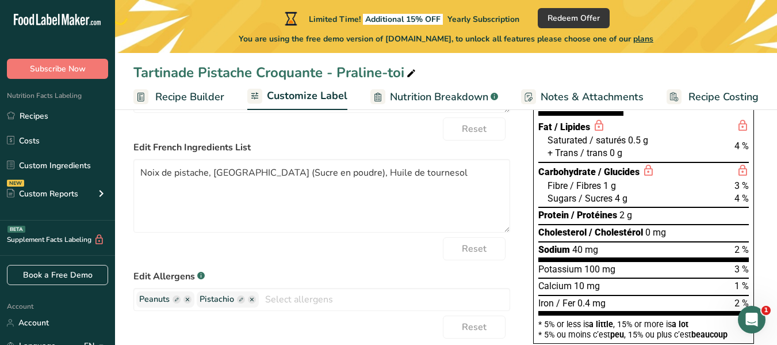
scroll to position [165, 0]
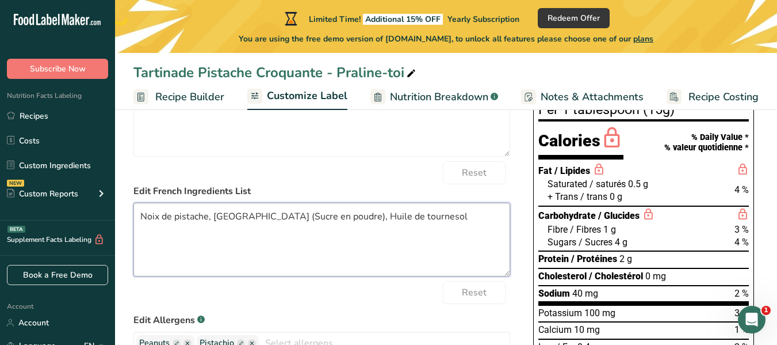
click at [377, 207] on textarea "Noix de pistache, Sucres (Sucre en poudre), Huile de tournesol" at bounding box center [321, 240] width 377 height 74
drag, startPoint x: 377, startPoint y: 209, endPoint x: 374, endPoint y: 216, distance: 8.0
click at [375, 213] on textarea "Noix de pistache, Sucres (Sucre en poudre), Huile de tournesol" at bounding box center [321, 240] width 377 height 74
click at [372, 221] on textarea "Noix de pistache, Sucres (Sucre en poudre), Huile de tournesol" at bounding box center [321, 240] width 377 height 74
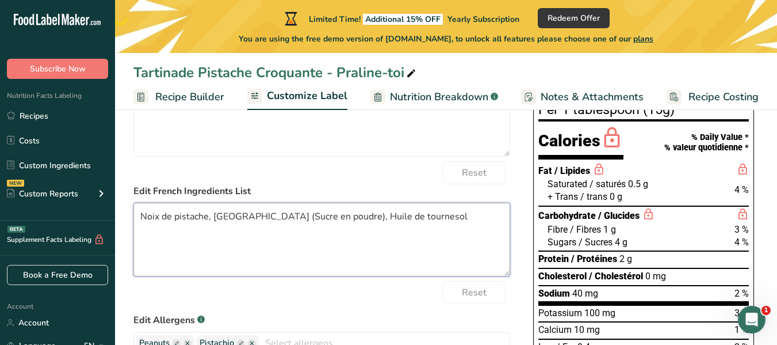
click at [372, 221] on textarea "Noix de pistache, Sucres (Sucre en poudre), Huile de tournesol" at bounding box center [321, 240] width 377 height 74
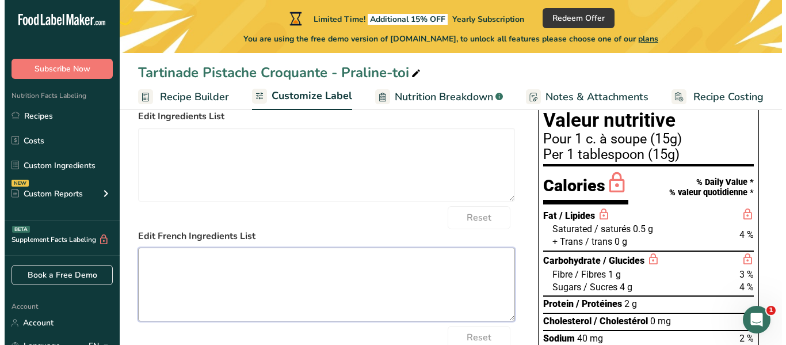
scroll to position [116, 0]
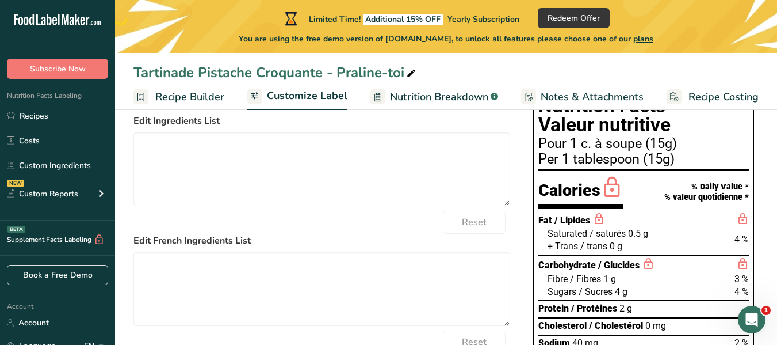
click at [592, 104] on span "Notes & Attachments" at bounding box center [592, 97] width 103 height 16
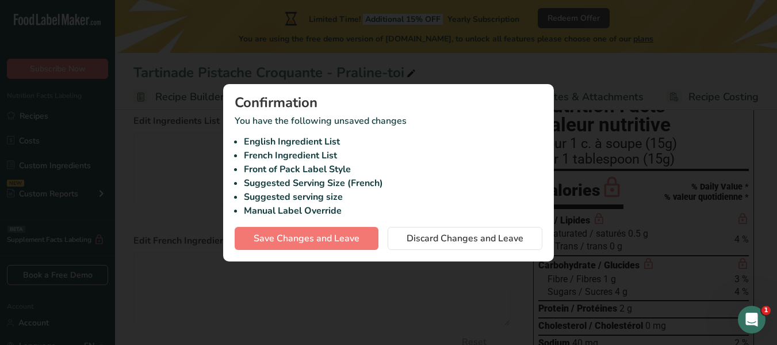
scroll to position [0, 99]
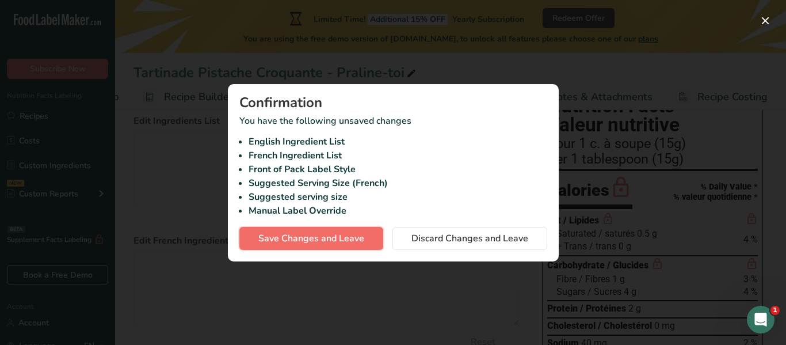
click at [359, 237] on span "Save Changes and Leave" at bounding box center [311, 238] width 106 height 14
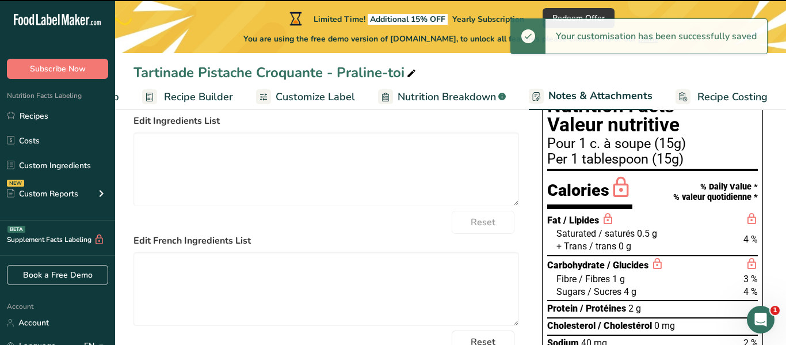
type textarea "Pistachio Nuts, Sugars (Powdered Sugar), Sunflower Oil"
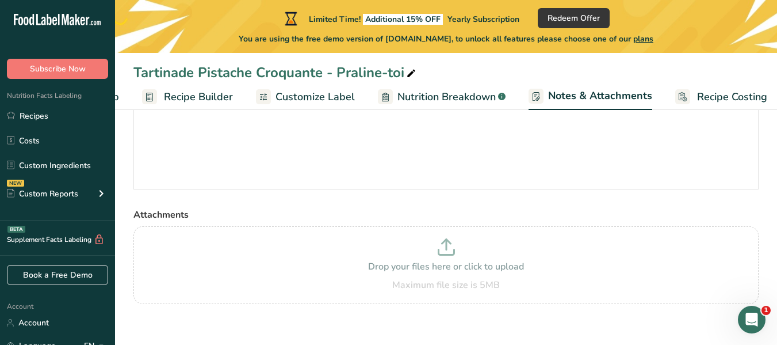
scroll to position [159, 0]
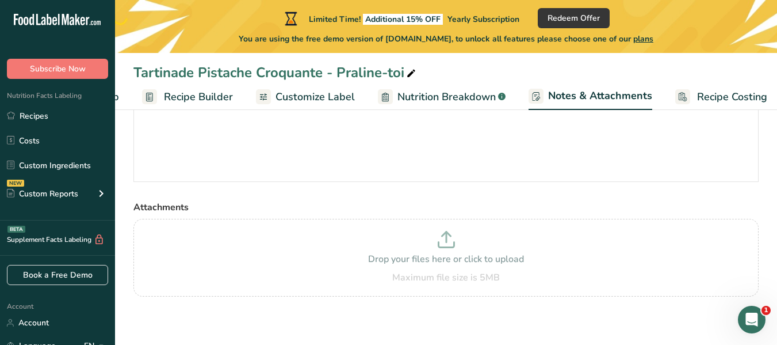
click at [708, 97] on span "Recipe Costing" at bounding box center [732, 97] width 70 height 16
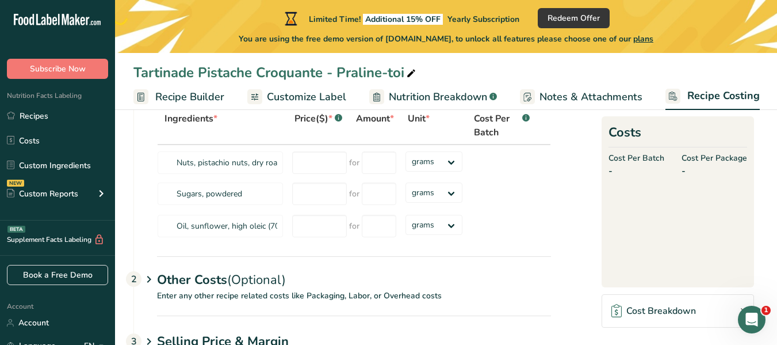
scroll to position [71, 0]
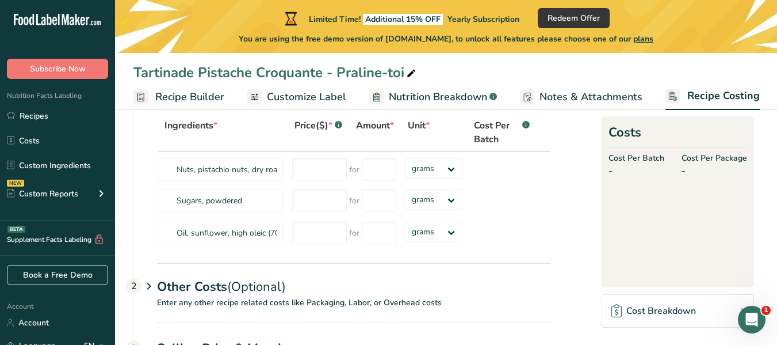
click at [192, 92] on span "Recipe Builder" at bounding box center [189, 97] width 69 height 16
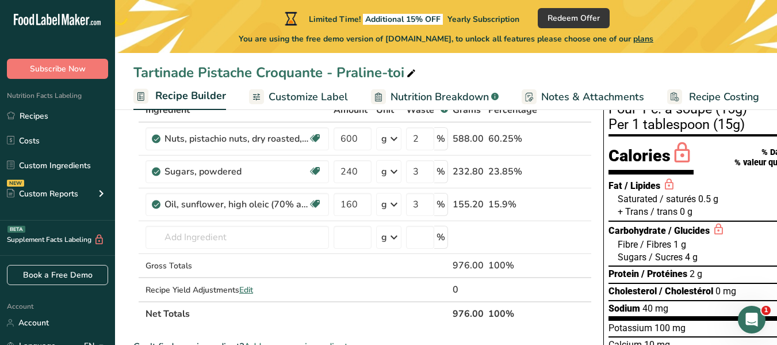
click at [300, 100] on span "Customize Label" at bounding box center [308, 97] width 79 height 16
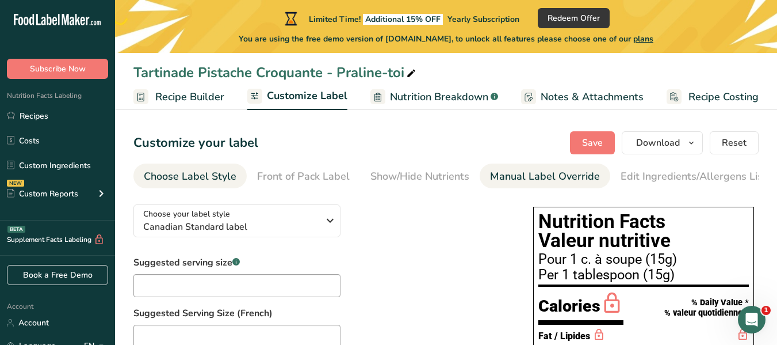
click at [503, 176] on div "Manual Label Override" at bounding box center [545, 177] width 110 height 16
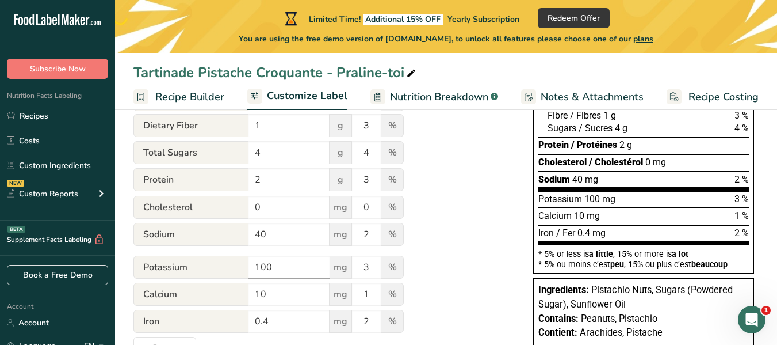
scroll to position [277, 0]
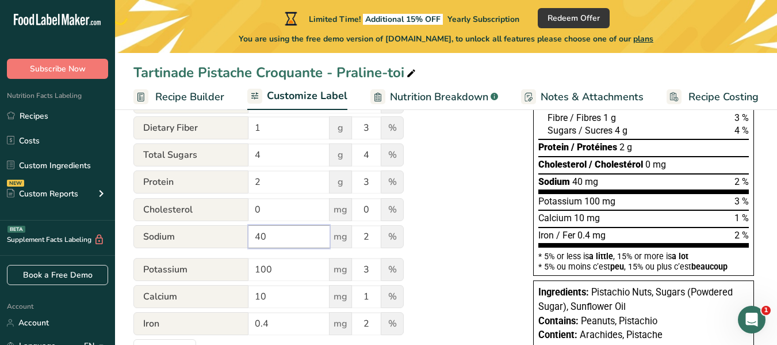
click at [293, 246] on input "40" at bounding box center [289, 236] width 81 height 23
type input "4"
type input "20"
click at [469, 219] on div "Utilize this manual override feature to get full control over the nutrition lab…" at bounding box center [321, 140] width 377 height 444
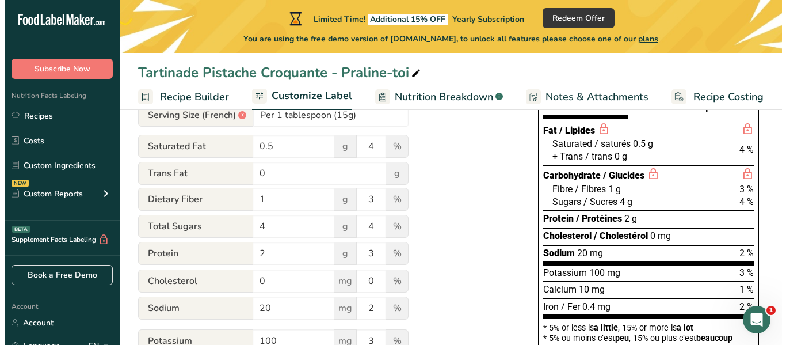
scroll to position [116, 0]
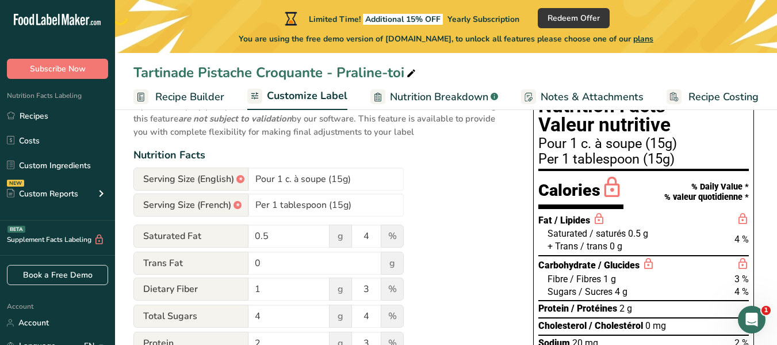
click at [178, 106] on link "Recipe Builder" at bounding box center [178, 97] width 91 height 26
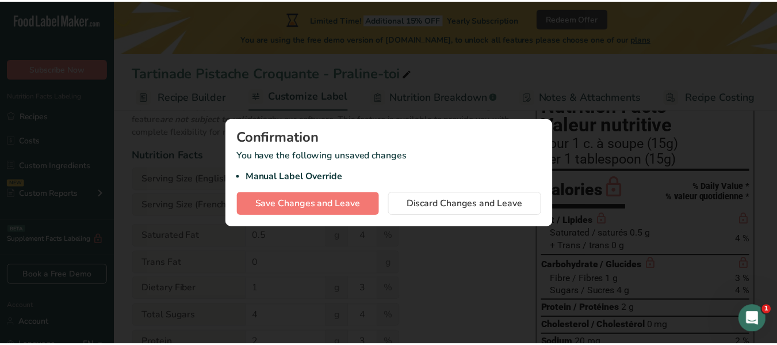
scroll to position [0, 99]
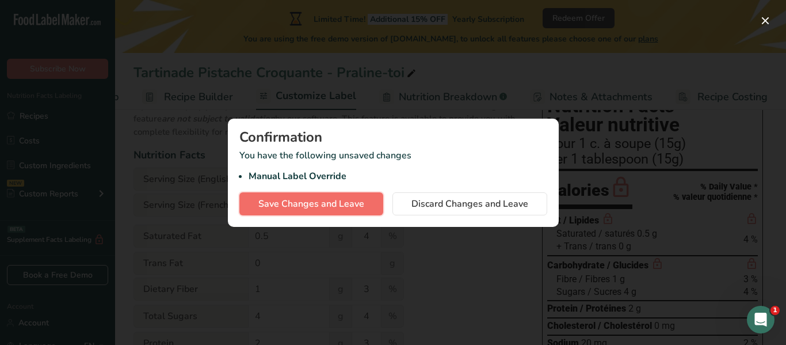
click at [272, 207] on span "Save Changes and Leave" at bounding box center [311, 204] width 106 height 14
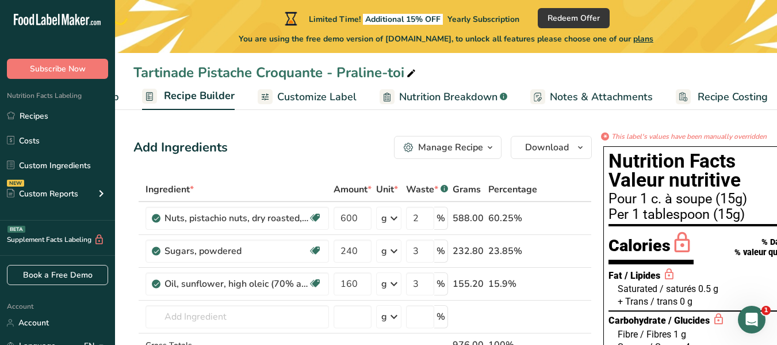
click at [448, 156] on button "Manage Recipe" at bounding box center [448, 147] width 108 height 23
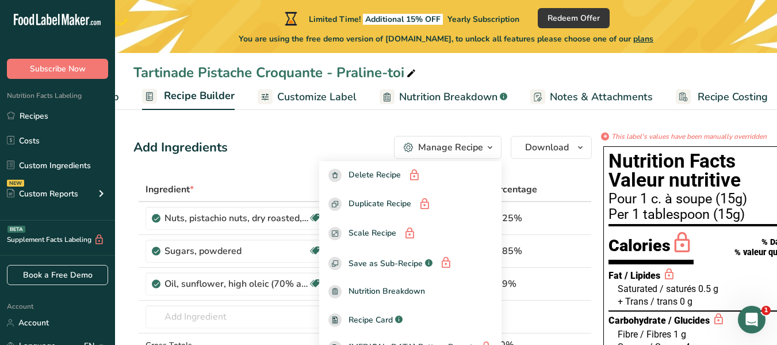
click at [320, 144] on div "Add Ingredients Manage Recipe Delete Recipe Duplicate Recipe Scale Recipe Save …" at bounding box center [362, 147] width 459 height 23
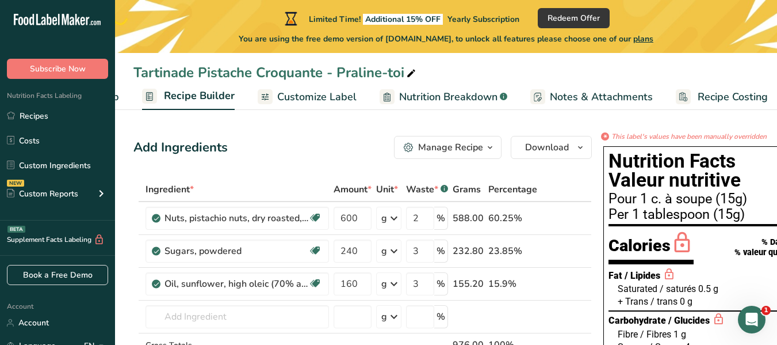
click at [277, 95] on span "Customize Label" at bounding box center [316, 97] width 79 height 16
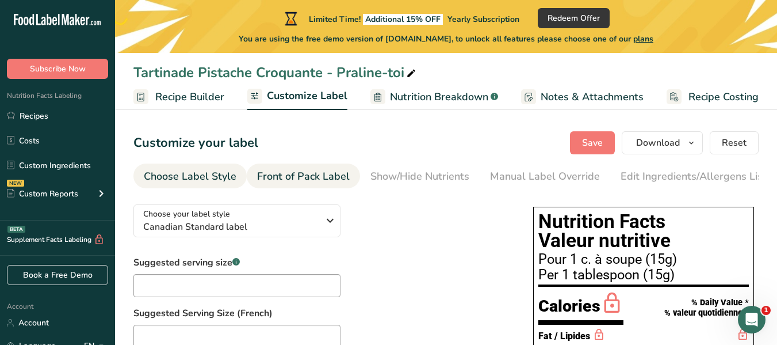
click at [324, 169] on div "Front of Pack Label" at bounding box center [303, 177] width 93 height 16
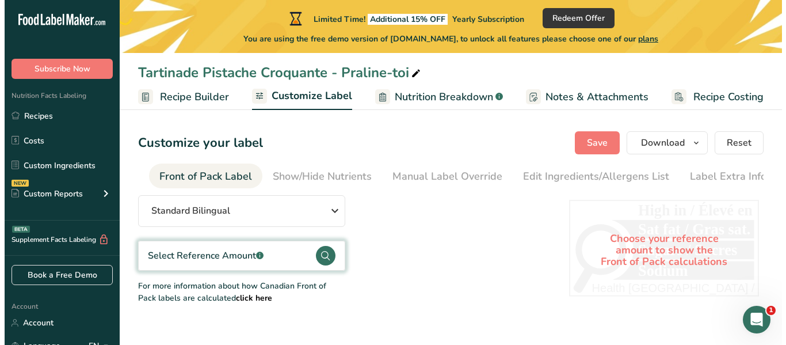
scroll to position [0, 105]
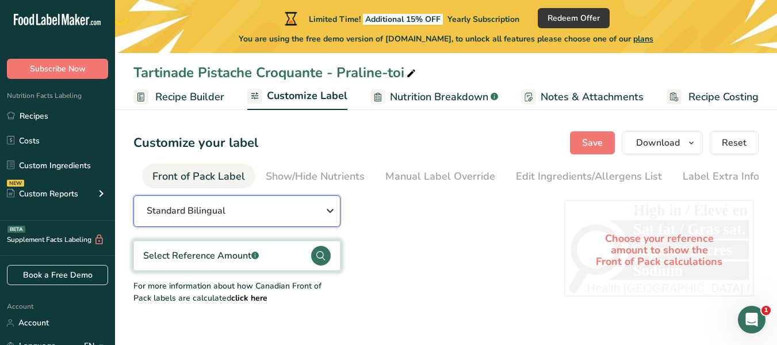
click at [297, 211] on div "Standard Bilingual" at bounding box center [237, 211] width 180 height 14
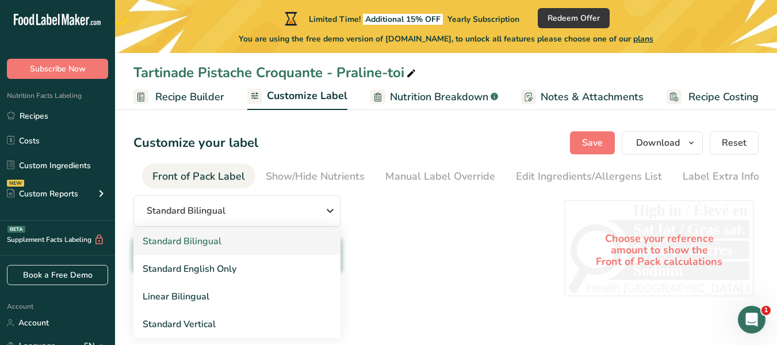
click at [265, 243] on link "Standard Bilingual" at bounding box center [236, 241] width 207 height 28
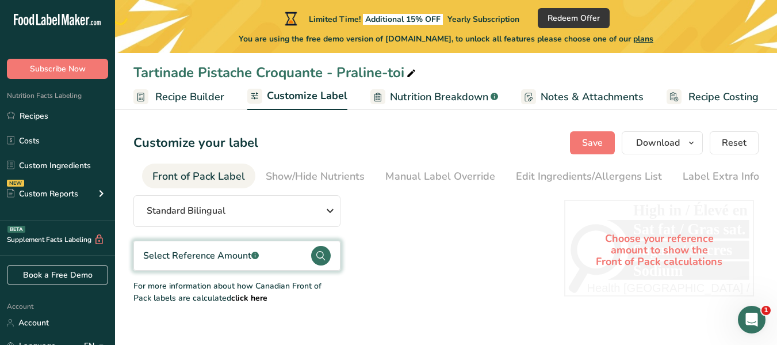
click at [285, 260] on div "Select Reference Amount .a-a{fill:#347362;}.b-a{fill:#fff;}" at bounding box center [236, 255] width 207 height 30
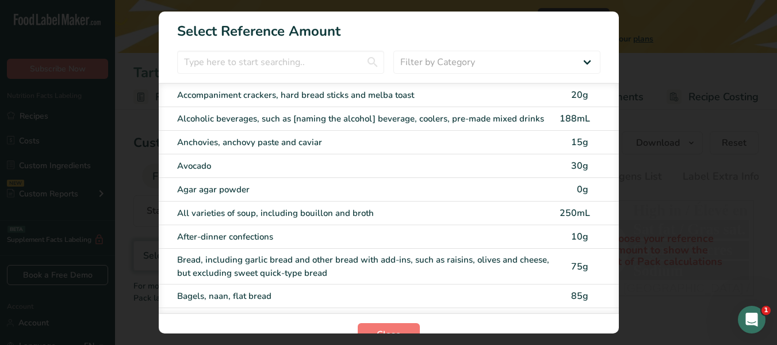
scroll to position [0, 99]
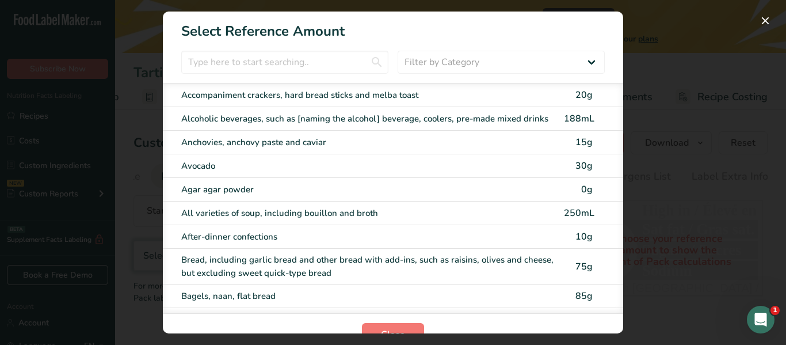
click at [674, 239] on div "FOP Category Selection Modal" at bounding box center [393, 172] width 786 height 345
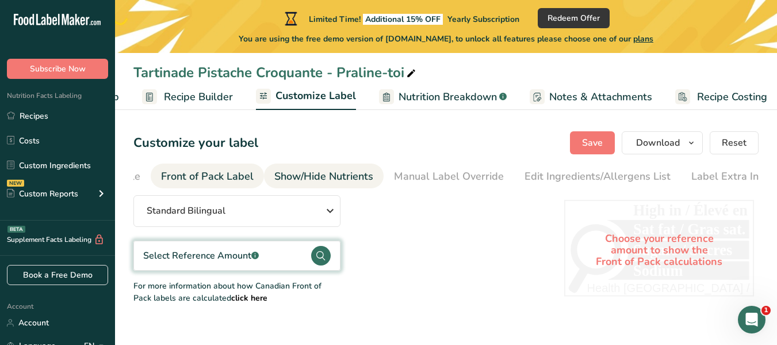
click at [337, 173] on div "Show/Hide Nutrients" at bounding box center [323, 177] width 99 height 16
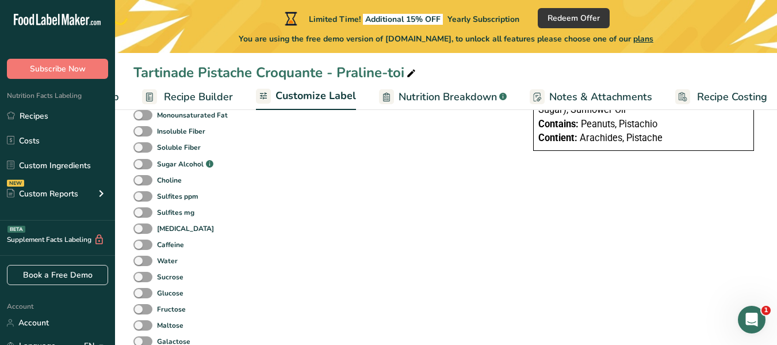
scroll to position [0, 0]
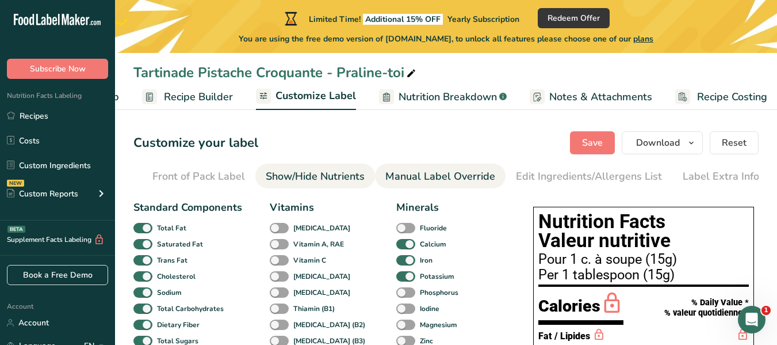
click at [449, 170] on div "Manual Label Override" at bounding box center [440, 177] width 110 height 16
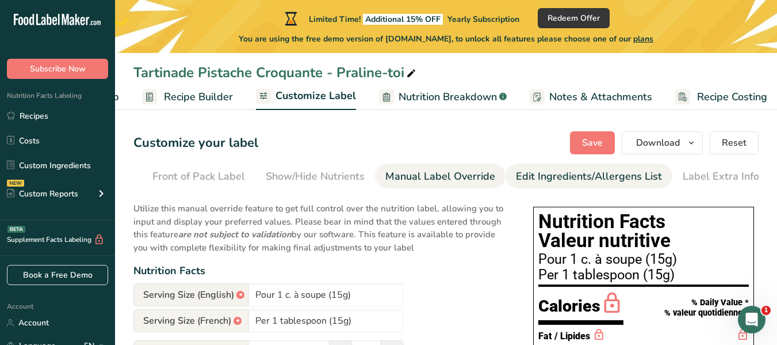
click at [518, 184] on div "Edit Ingredients/Allergens List" at bounding box center [589, 177] width 146 height 16
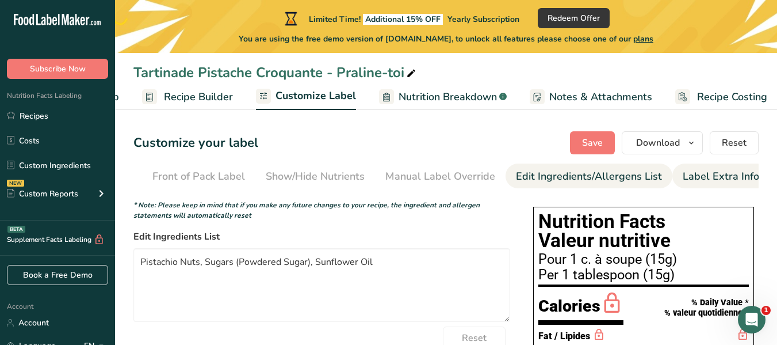
click at [697, 182] on div "Label Extra Info" at bounding box center [721, 177] width 77 height 16
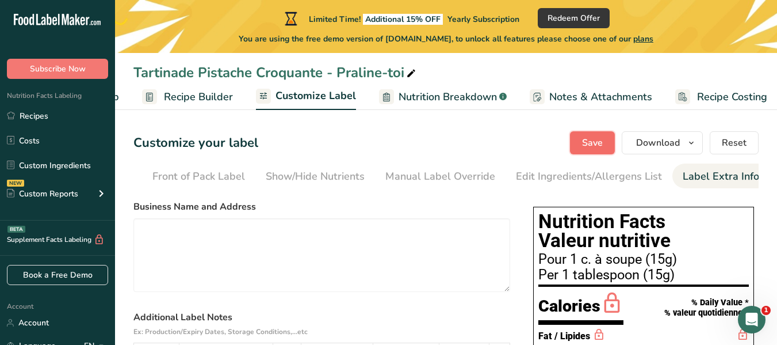
click at [598, 147] on span "Save" at bounding box center [592, 143] width 21 height 14
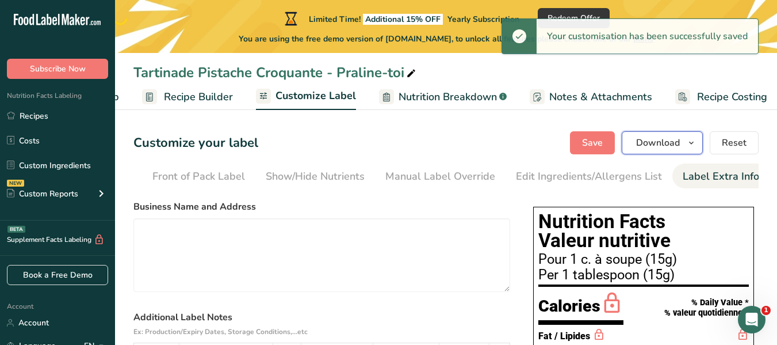
click at [643, 150] on button "Download" at bounding box center [662, 142] width 81 height 23
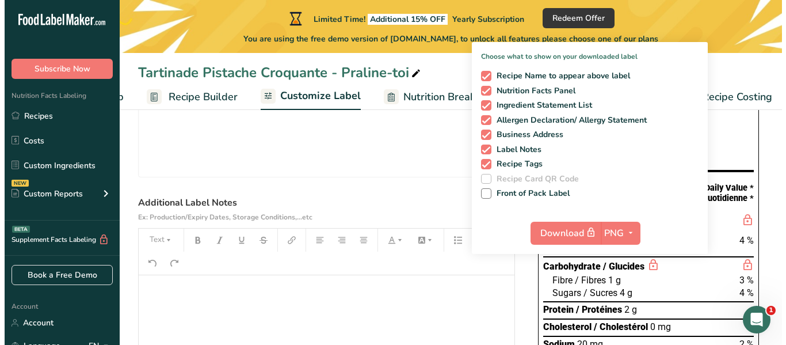
scroll to position [173, 0]
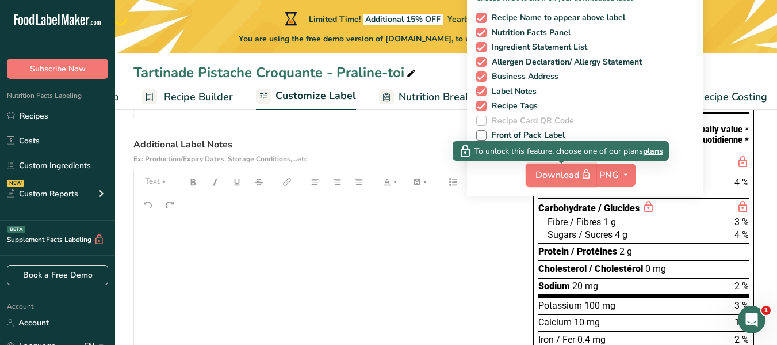
drag, startPoint x: 578, startPoint y: 180, endPoint x: 653, endPoint y: 150, distance: 80.6
click at [653, 150] on body ".a-20{fill:#fff;} Subscribe Now Nutrition Facts Labeling Recipes Costs Custom I…" at bounding box center [388, 154] width 777 height 654
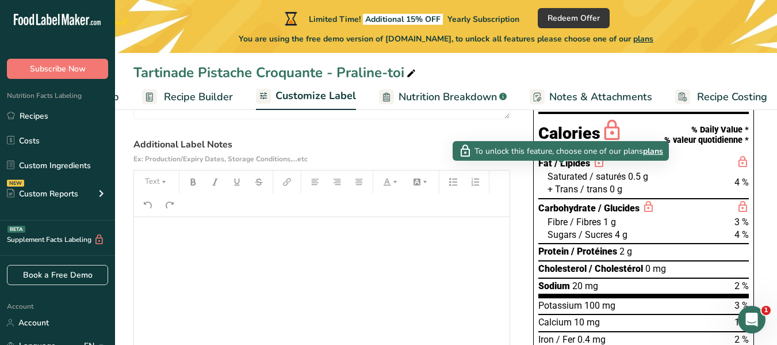
click at [653, 150] on span "plans" at bounding box center [653, 151] width 20 height 12
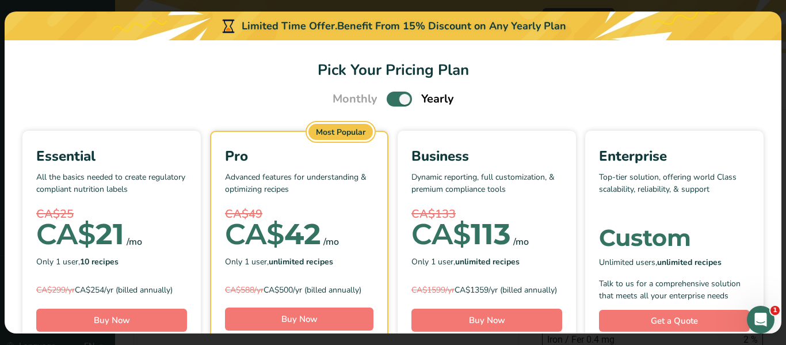
scroll to position [0, 96]
click at [389, 101] on span "Pick Your Pricing Plan Modal" at bounding box center [399, 98] width 25 height 14
click at [389, 101] on input "Pick Your Pricing Plan Modal" at bounding box center [390, 99] width 7 height 7
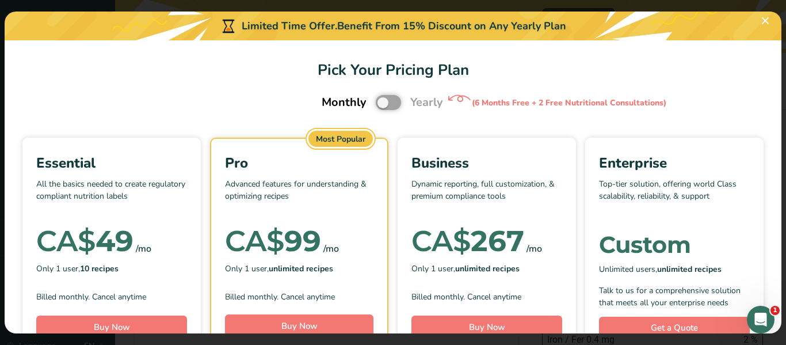
scroll to position [12, 0]
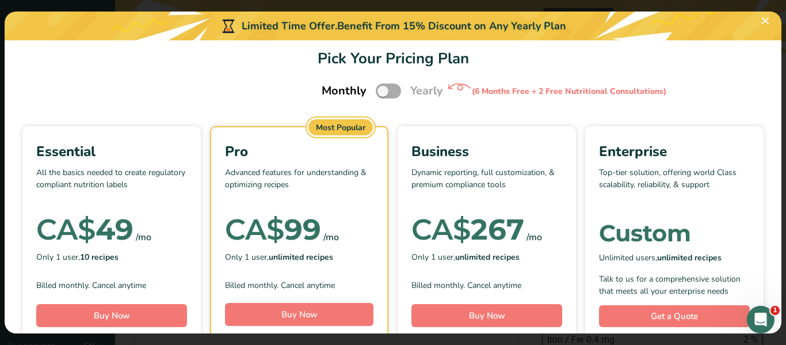
click at [380, 85] on span "Pick Your Pricing Plan Modal" at bounding box center [388, 90] width 25 height 14
click at [380, 87] on input "Pick Your Pricing Plan Modal" at bounding box center [379, 90] width 7 height 7
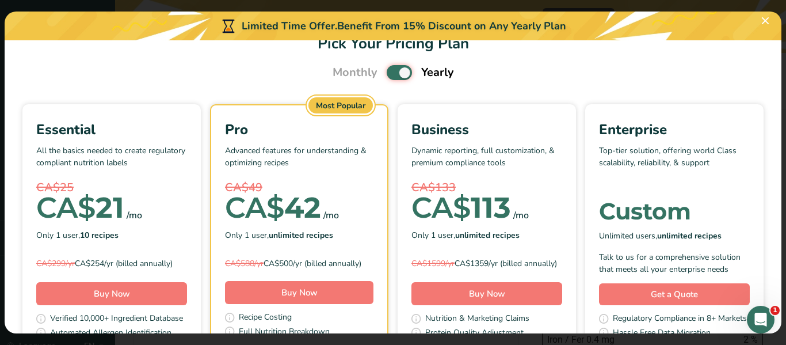
scroll to position [0, 0]
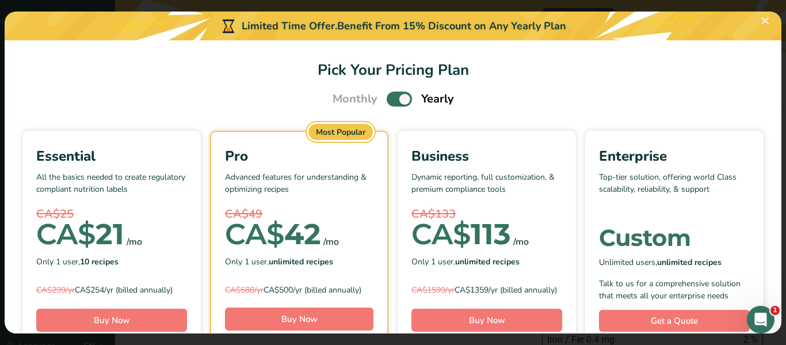
click at [395, 100] on span "Pick Your Pricing Plan Modal" at bounding box center [399, 98] width 25 height 14
click at [394, 100] on input "Pick Your Pricing Plan Modal" at bounding box center [390, 99] width 7 height 7
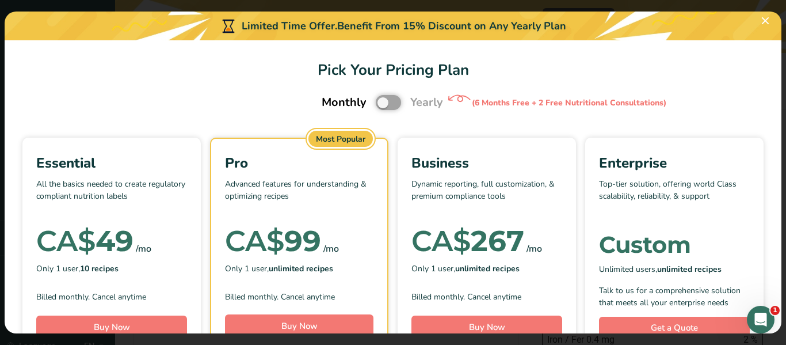
scroll to position [165, 0]
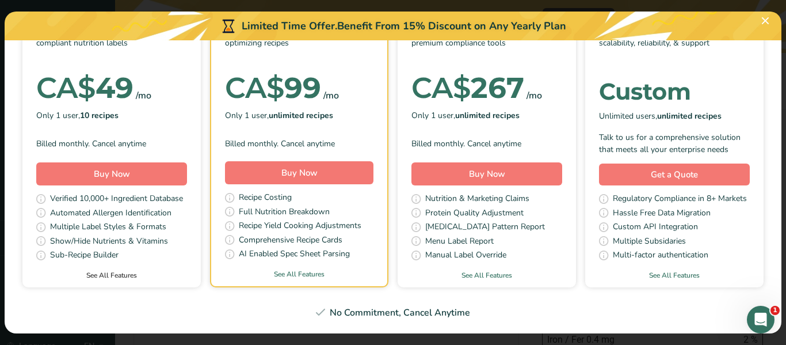
click at [200, 270] on link "See All Features" at bounding box center [111, 275] width 178 height 10
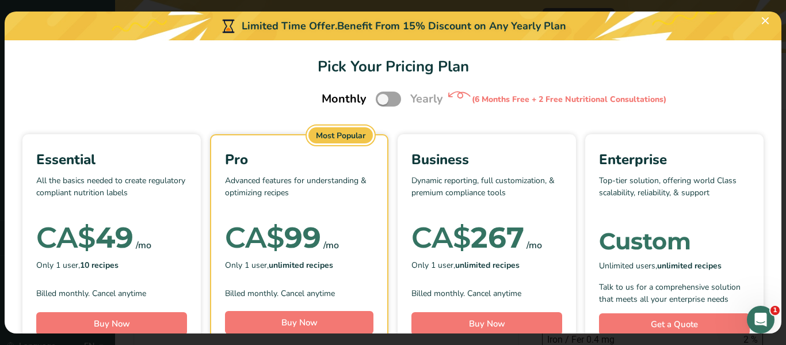
scroll to position [0, 0]
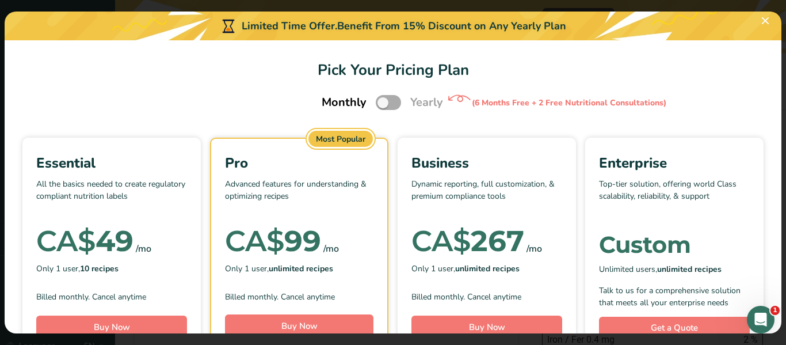
click at [390, 104] on span "Pick Your Pricing Plan Modal" at bounding box center [388, 102] width 25 height 14
click at [383, 104] on input "Pick Your Pricing Plan Modal" at bounding box center [379, 102] width 7 height 7
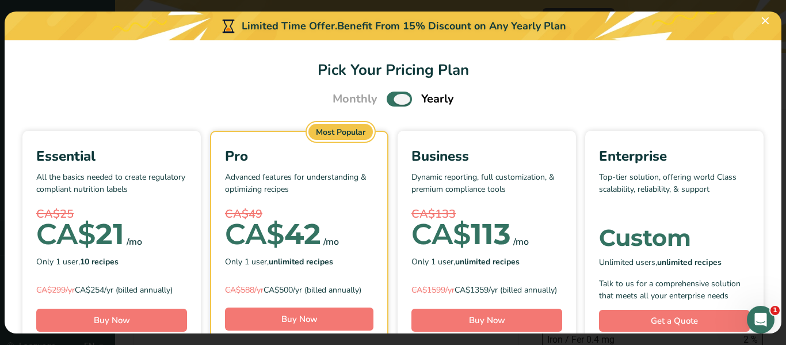
click at [388, 102] on span "Pick Your Pricing Plan Modal" at bounding box center [399, 98] width 25 height 14
click at [388, 102] on input "Pick Your Pricing Plan Modal" at bounding box center [390, 99] width 7 height 7
checkbox input "false"
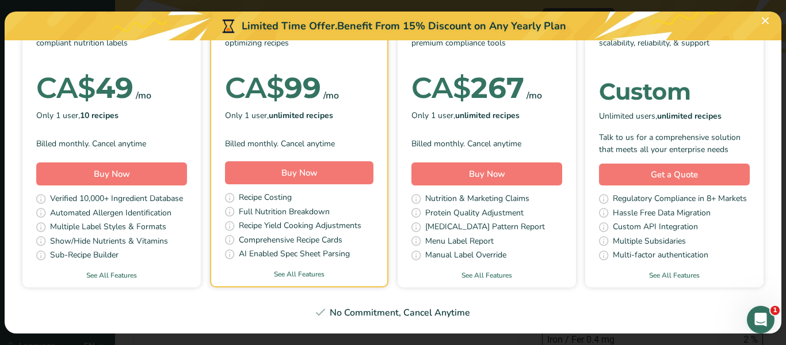
scroll to position [463, 0]
click at [144, 197] on div "Essential All the basics needed to create regulatory compliant nutrition labels…" at bounding box center [392, 135] width 749 height 303
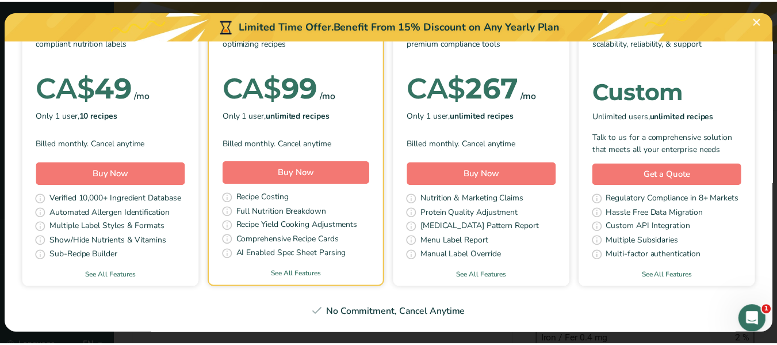
scroll to position [161, 0]
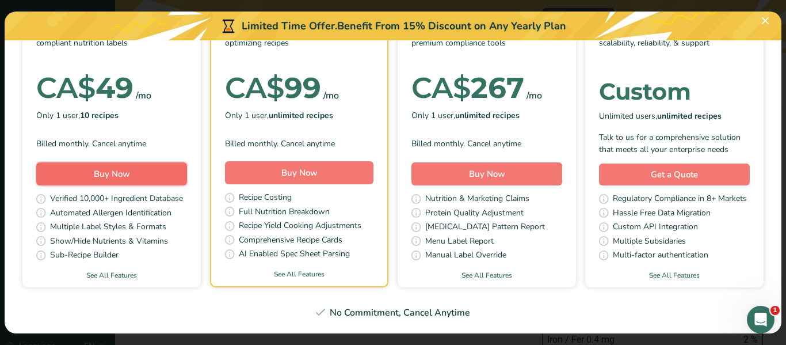
click at [187, 162] on button "Buy Now" at bounding box center [111, 173] width 151 height 23
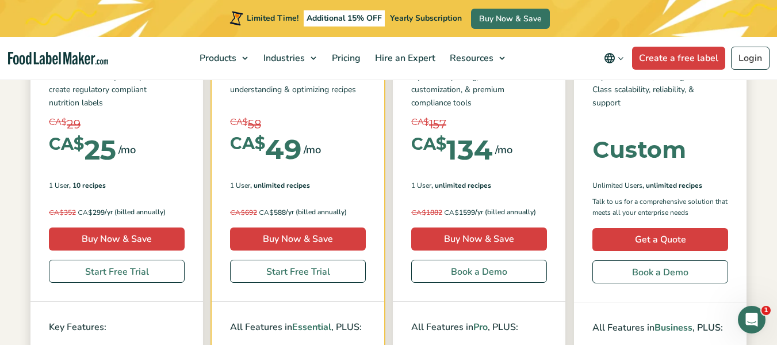
scroll to position [315, 0]
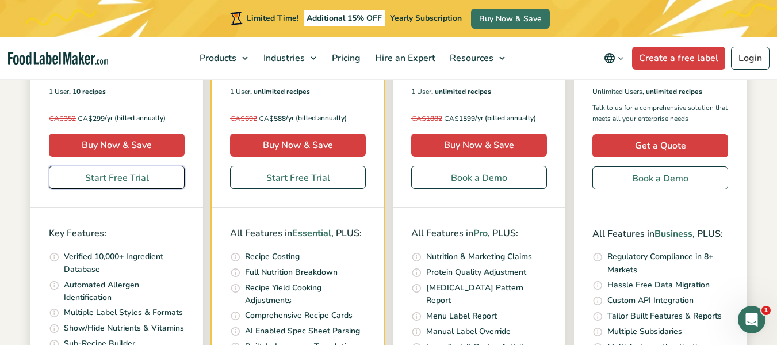
click at [85, 173] on link "Start Free Trial" at bounding box center [117, 177] width 136 height 23
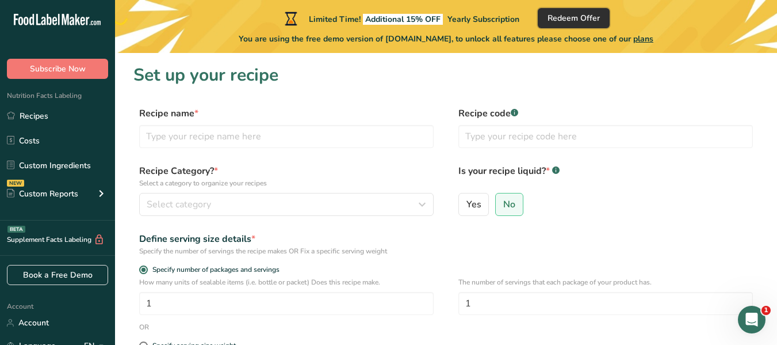
click at [575, 13] on span "Redeem Offer" at bounding box center [574, 18] width 52 height 12
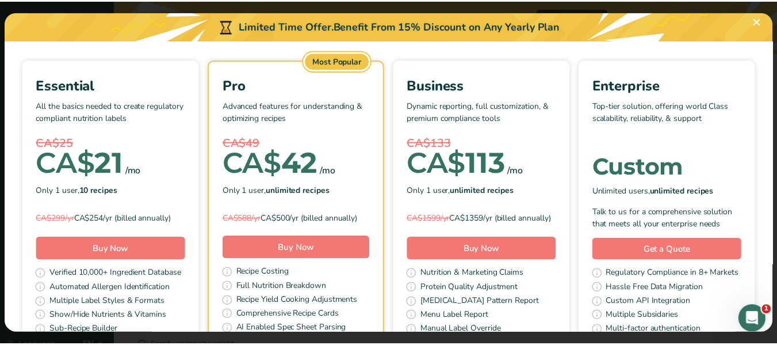
scroll to position [188, 0]
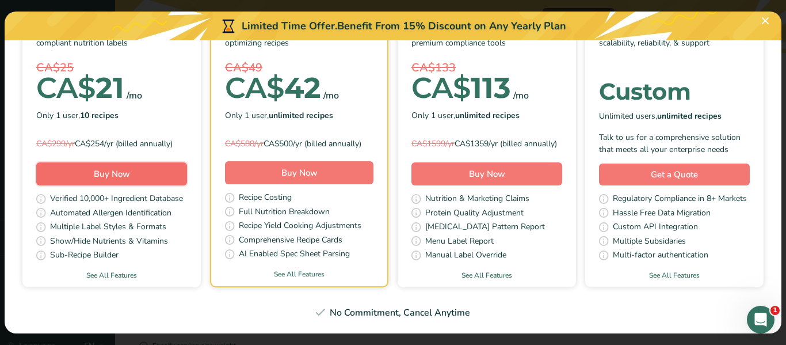
click at [187, 162] on button "Buy Now" at bounding box center [111, 173] width 151 height 23
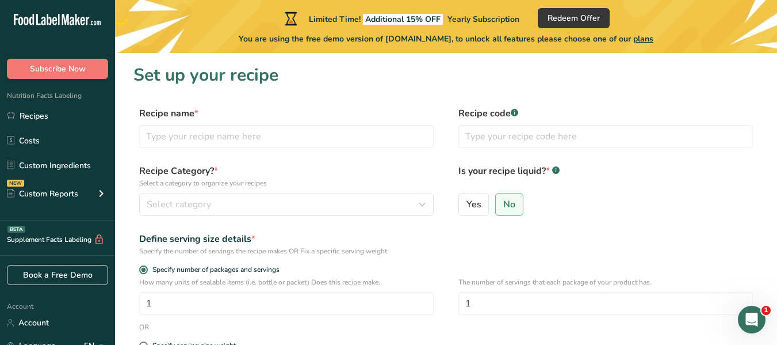
click at [356, 220] on div "Recipe Category? * Select a category to organize your recipes Select category S…" at bounding box center [445, 193] width 625 height 59
click at [89, 66] on button "Subscribe Now" at bounding box center [57, 69] width 101 height 20
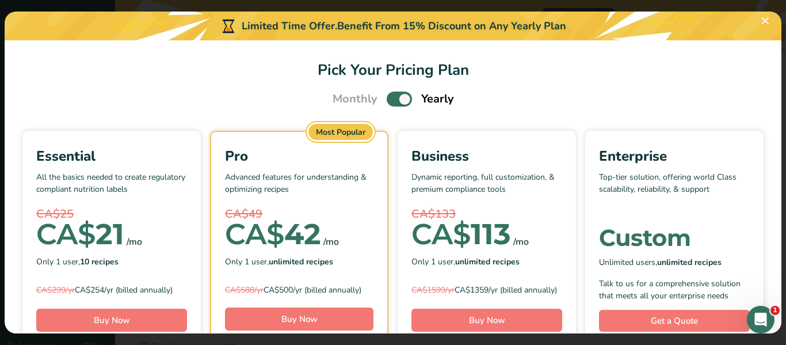
click at [400, 104] on span "Pick Your Pricing Plan Modal" at bounding box center [399, 98] width 25 height 14
click at [394, 103] on input "Pick Your Pricing Plan Modal" at bounding box center [390, 99] width 7 height 7
checkbox input "false"
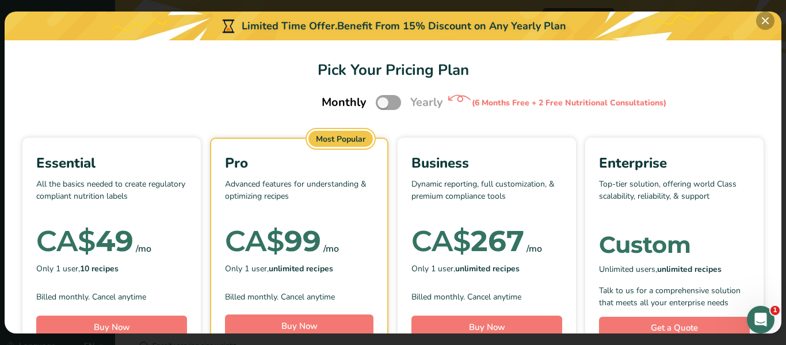
click at [763, 24] on button "Pick Your Pricing Plan Modal" at bounding box center [765, 21] width 18 height 18
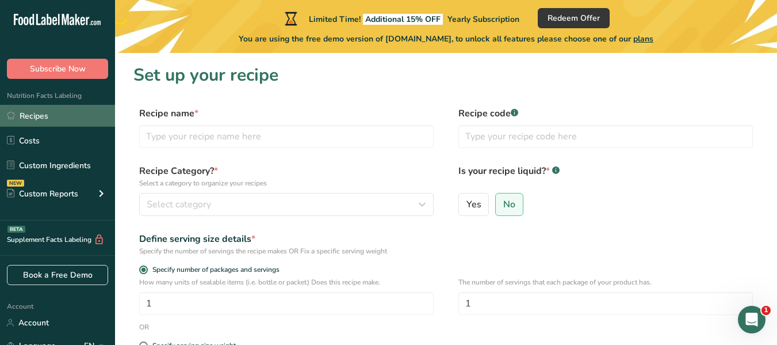
click at [51, 124] on link "Recipes" at bounding box center [57, 116] width 115 height 22
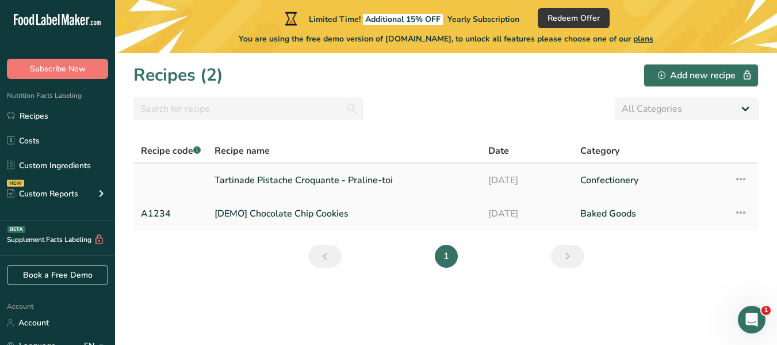
click at [284, 178] on link "Tartinade Pistache Croquante - Praline-toi" at bounding box center [345, 180] width 260 height 24
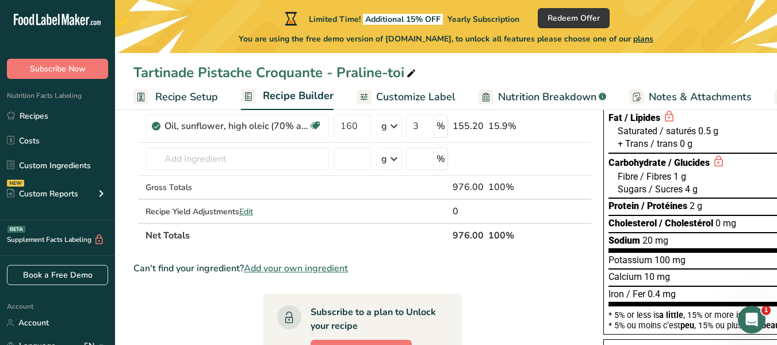
scroll to position [169, 0]
